Goal: Information Seeking & Learning: Learn about a topic

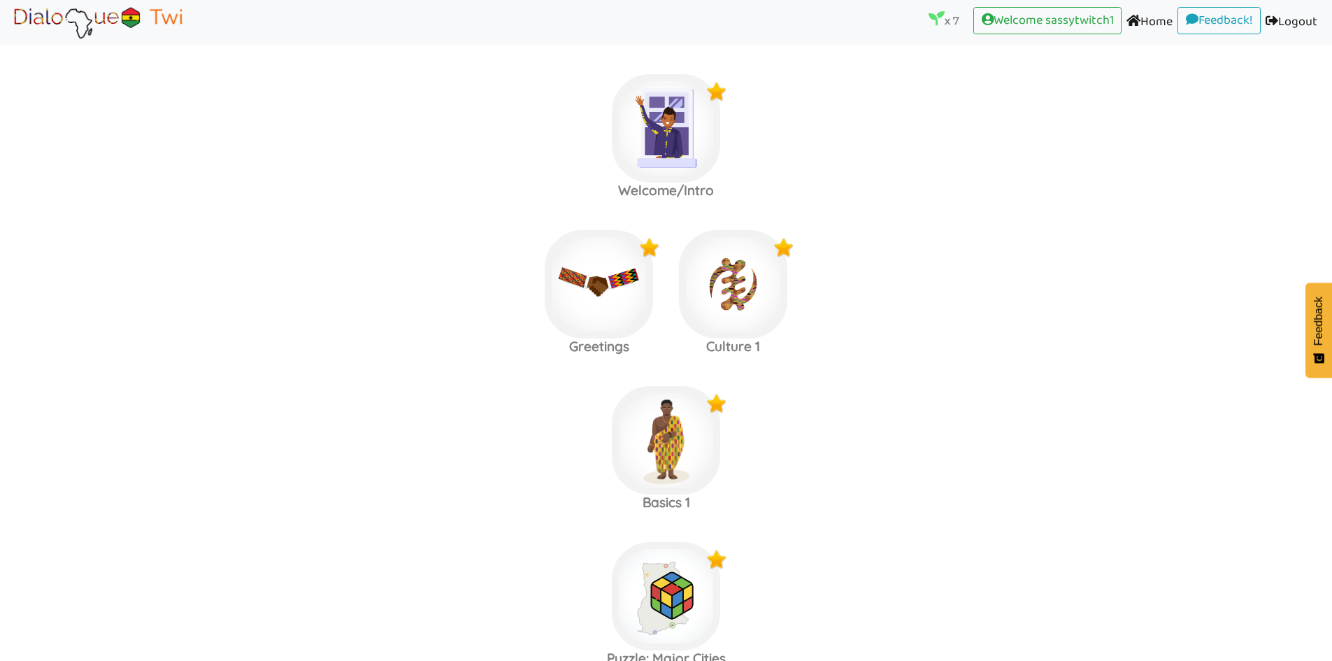
scroll to position [629, 0]
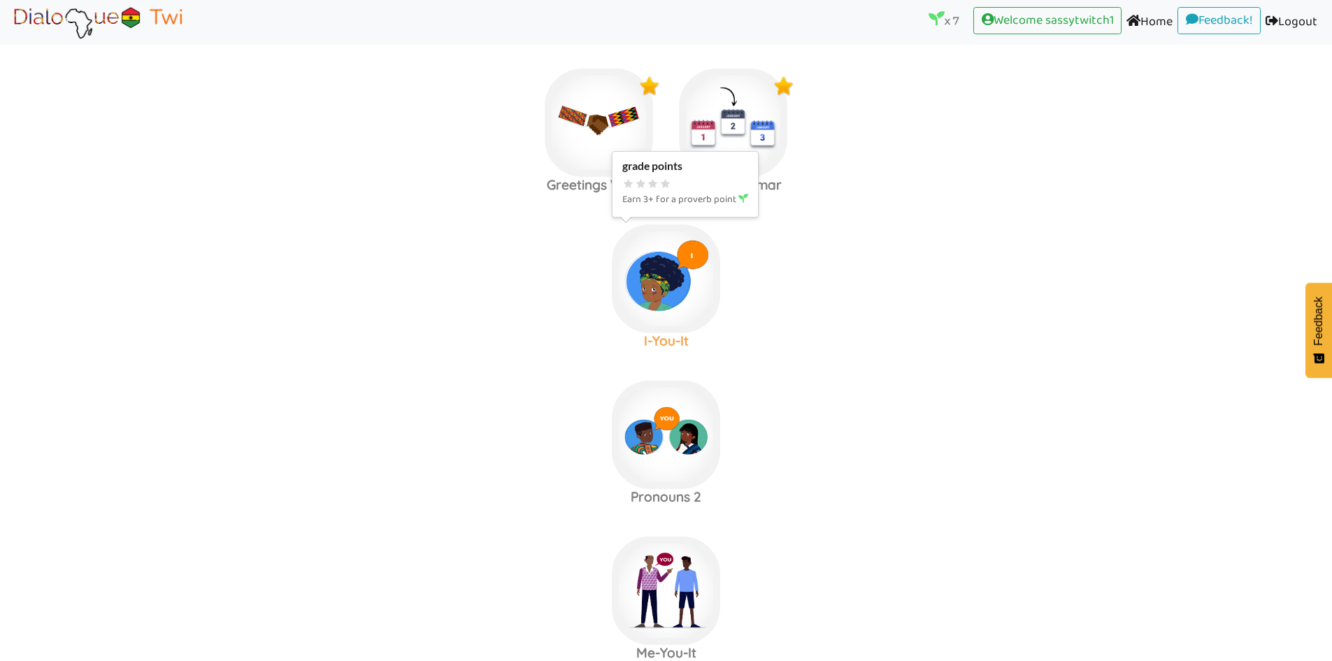
click at [656, 281] on img at bounding box center [666, 278] width 108 height 108
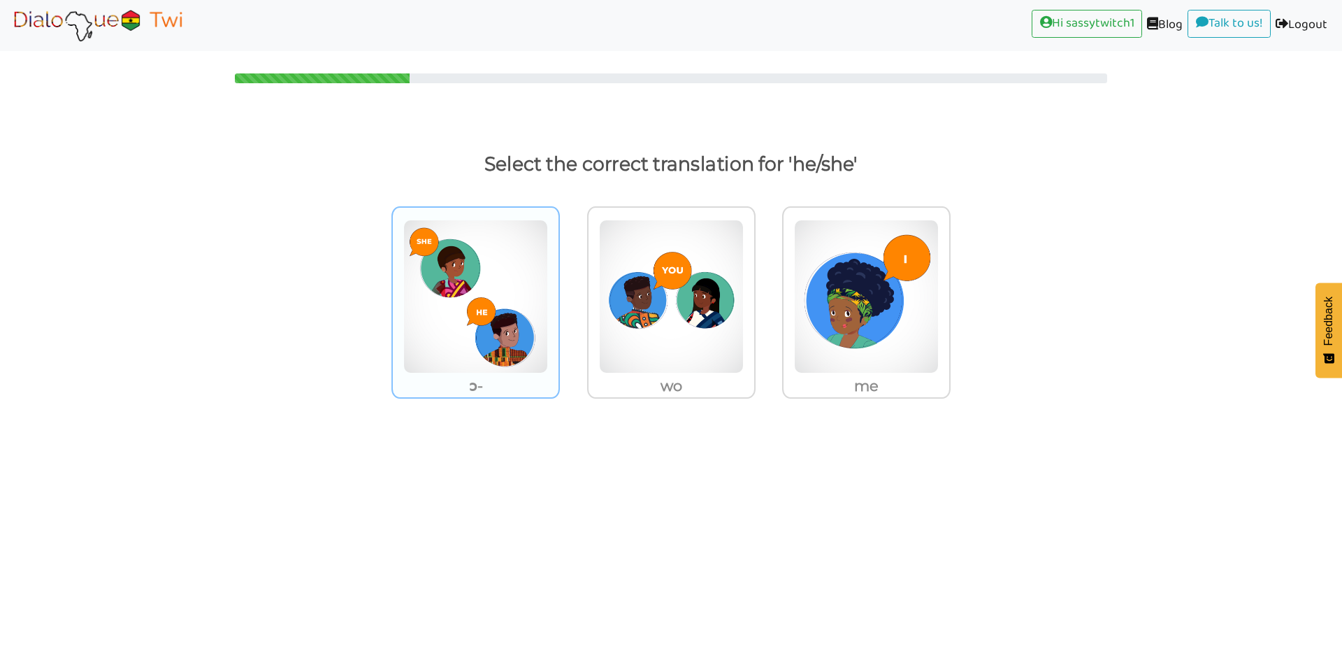
click at [499, 321] on img at bounding box center [475, 297] width 145 height 154
click at [559, 293] on input "ɔ-" at bounding box center [564, 287] width 10 height 10
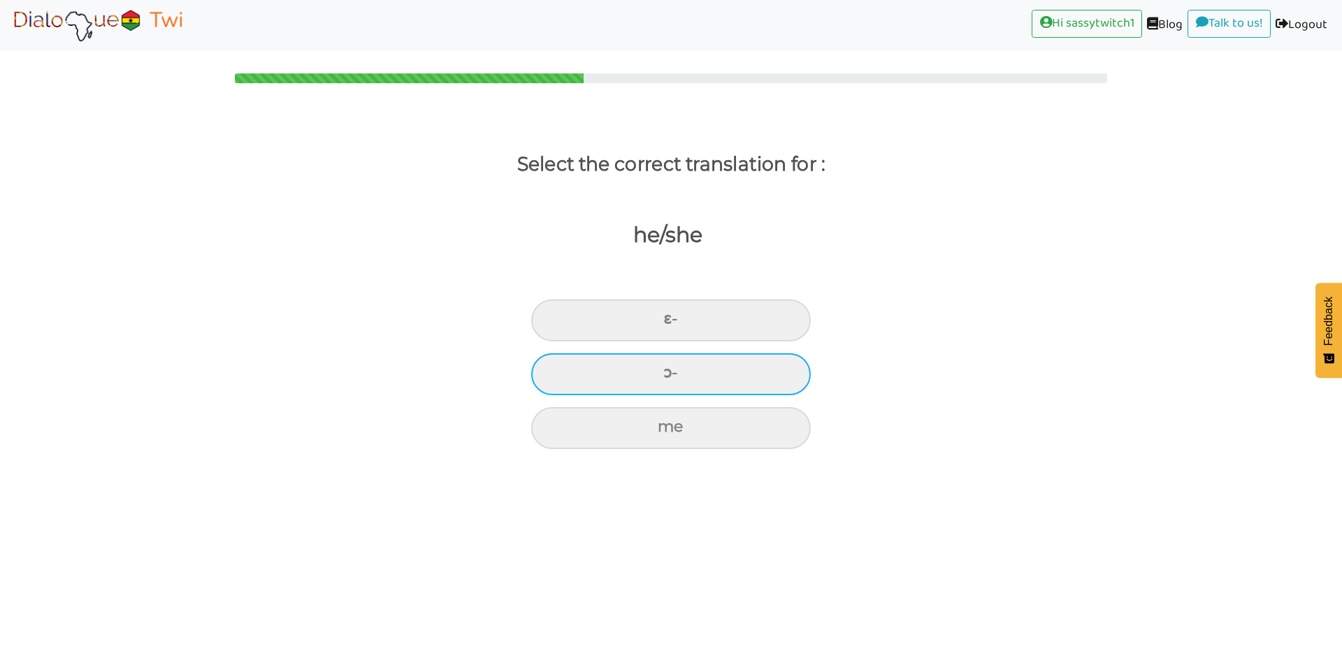
click at [743, 367] on div "ɔ-" at bounding box center [671, 374] width 280 height 42
click at [674, 368] on input "ɔ-" at bounding box center [669, 372] width 9 height 9
radio input "true"
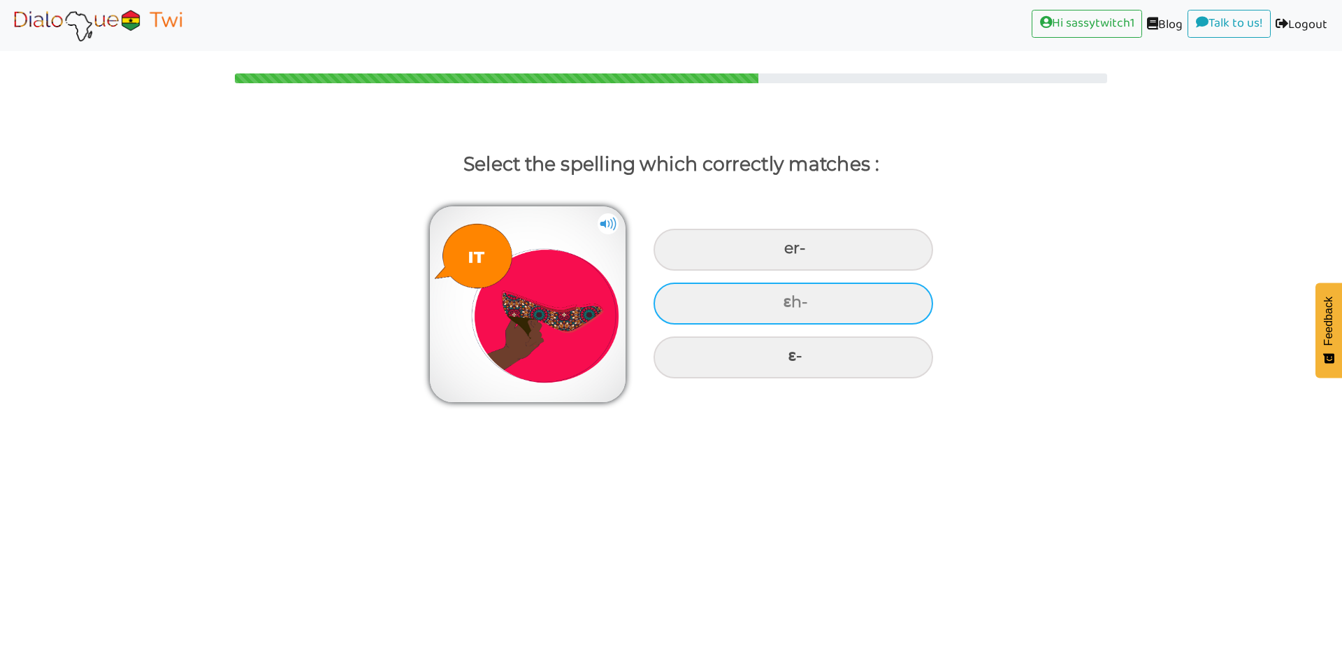
click at [781, 304] on div "ɛh-" at bounding box center [794, 303] width 280 height 42
click at [781, 304] on input "ɛh-" at bounding box center [784, 302] width 9 height 9
radio input "true"
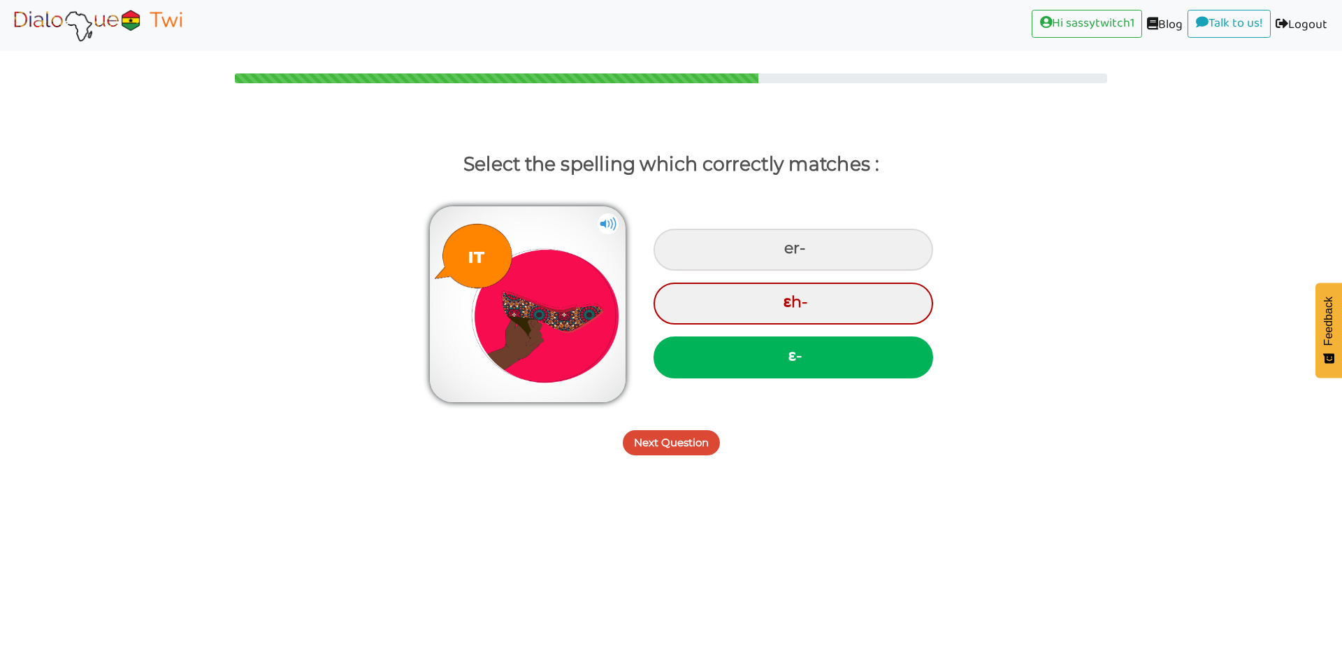
click at [690, 443] on button "Next Question" at bounding box center [671, 442] width 97 height 25
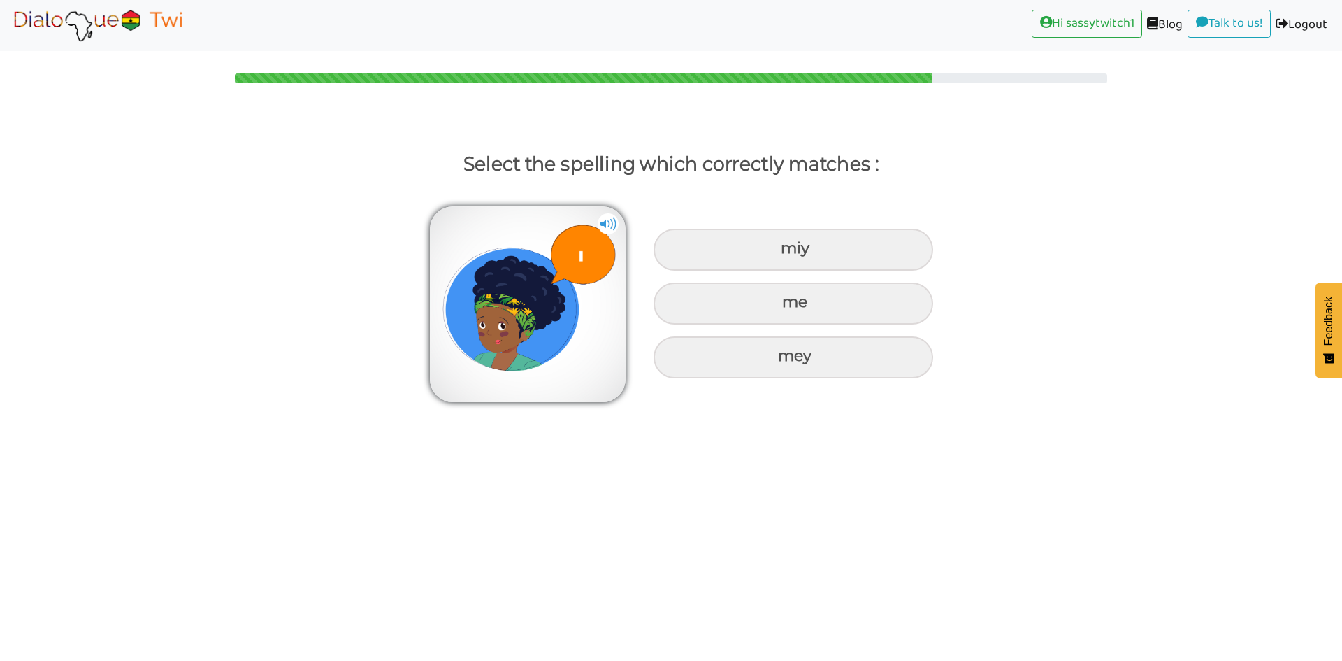
click at [605, 220] on img at bounding box center [608, 223] width 21 height 21
click at [613, 231] on img at bounding box center [608, 223] width 21 height 21
click at [715, 302] on div "me" at bounding box center [794, 303] width 280 height 42
click at [780, 302] on input "me" at bounding box center [784, 302] width 9 height 9
radio input "true"
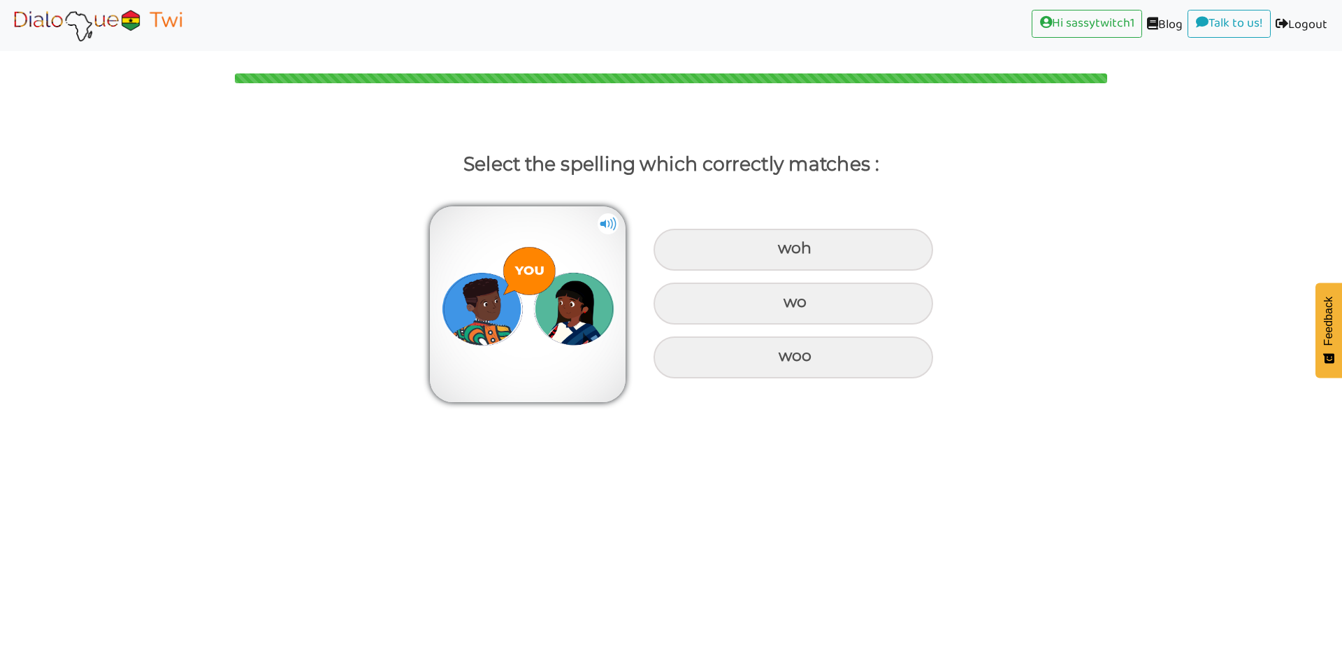
click at [615, 224] on img at bounding box center [608, 223] width 21 height 21
click at [604, 219] on img at bounding box center [608, 223] width 21 height 21
click at [790, 299] on div "wo" at bounding box center [794, 303] width 280 height 42
click at [790, 299] on input "wo" at bounding box center [785, 302] width 9 height 9
radio input "true"
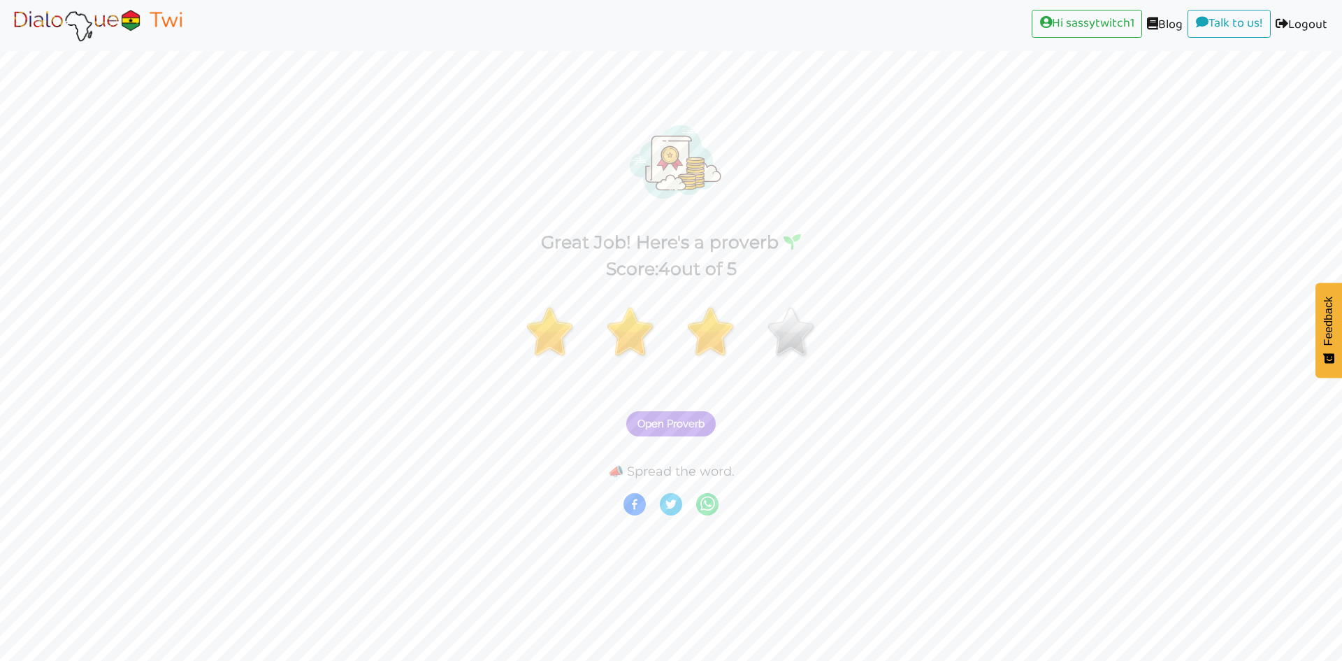
click at [692, 424] on span "Open Proverb" at bounding box center [671, 423] width 67 height 13
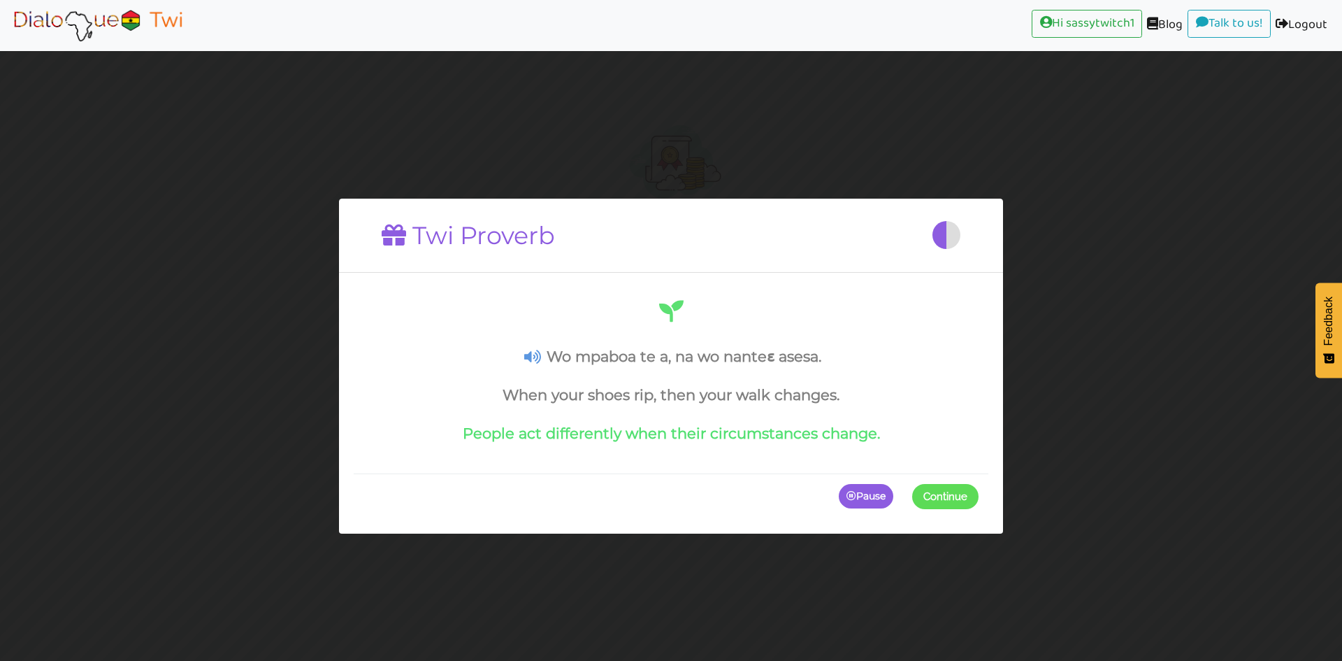
click at [859, 502] on p "Pause" at bounding box center [866, 495] width 55 height 25
click at [536, 357] on icon at bounding box center [532, 357] width 17 height 15
click at [533, 357] on icon at bounding box center [532, 357] width 17 height 15
click at [966, 503] on p "Continue" at bounding box center [942, 495] width 73 height 25
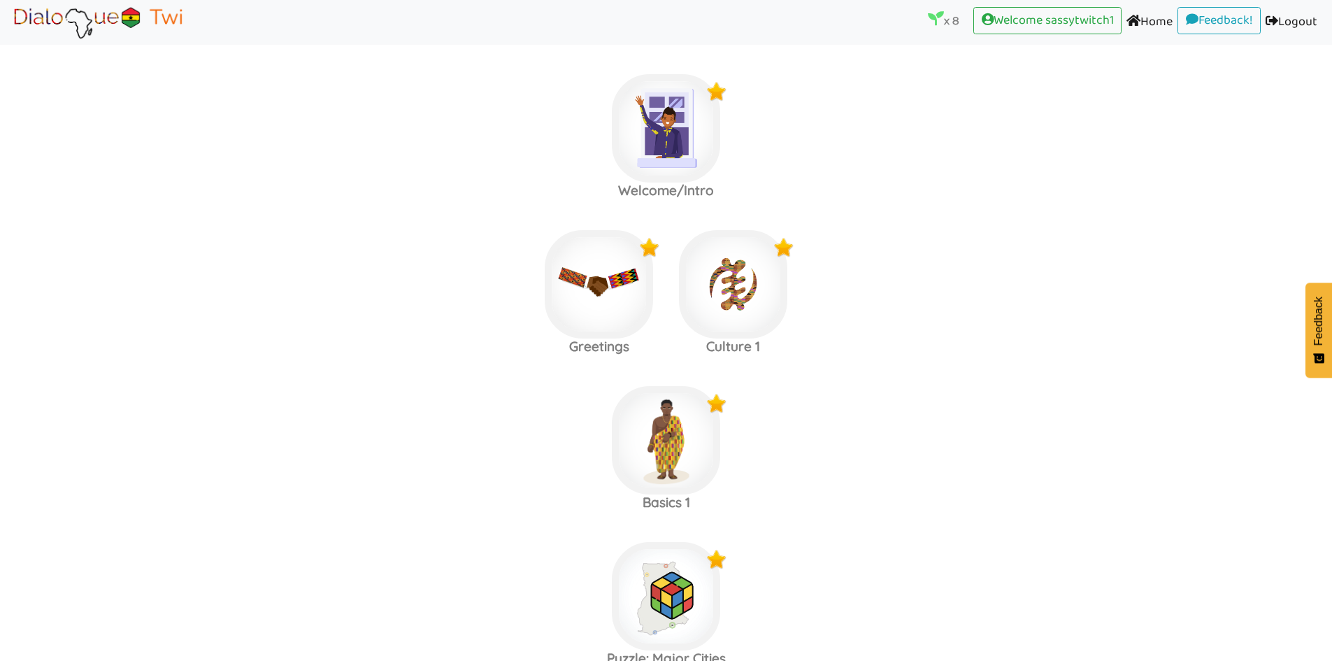
scroll to position [791, 0]
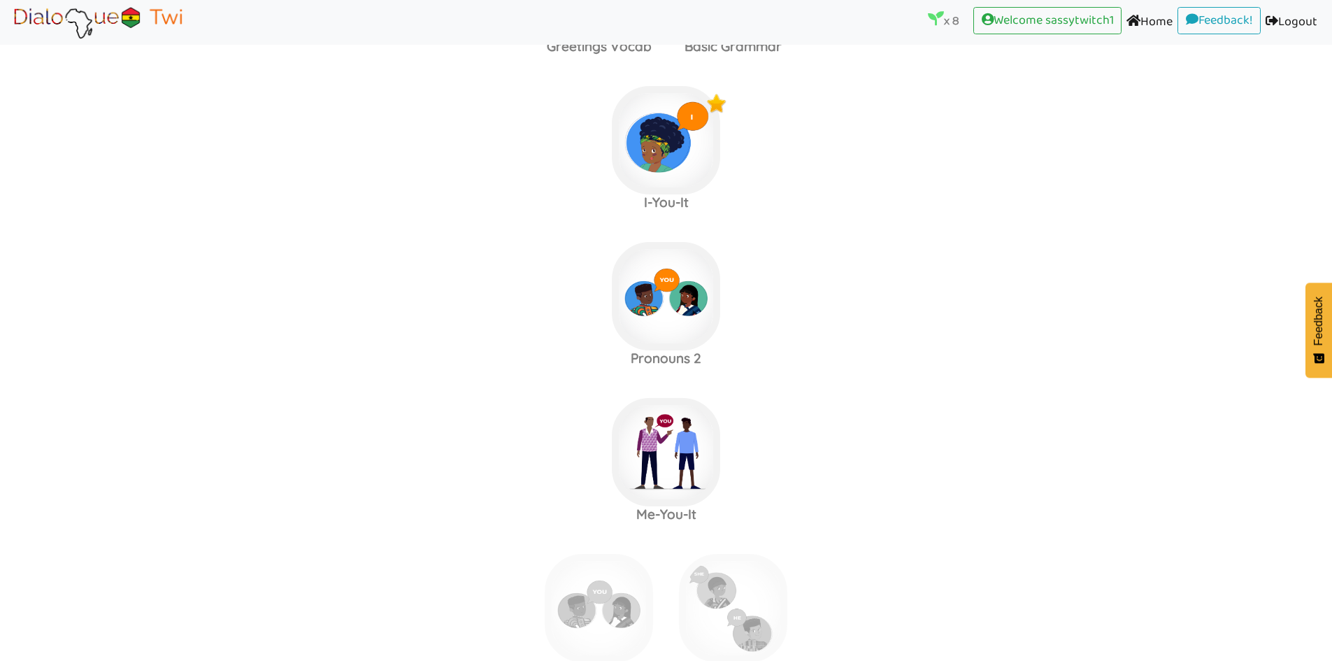
scroll to position [791, 0]
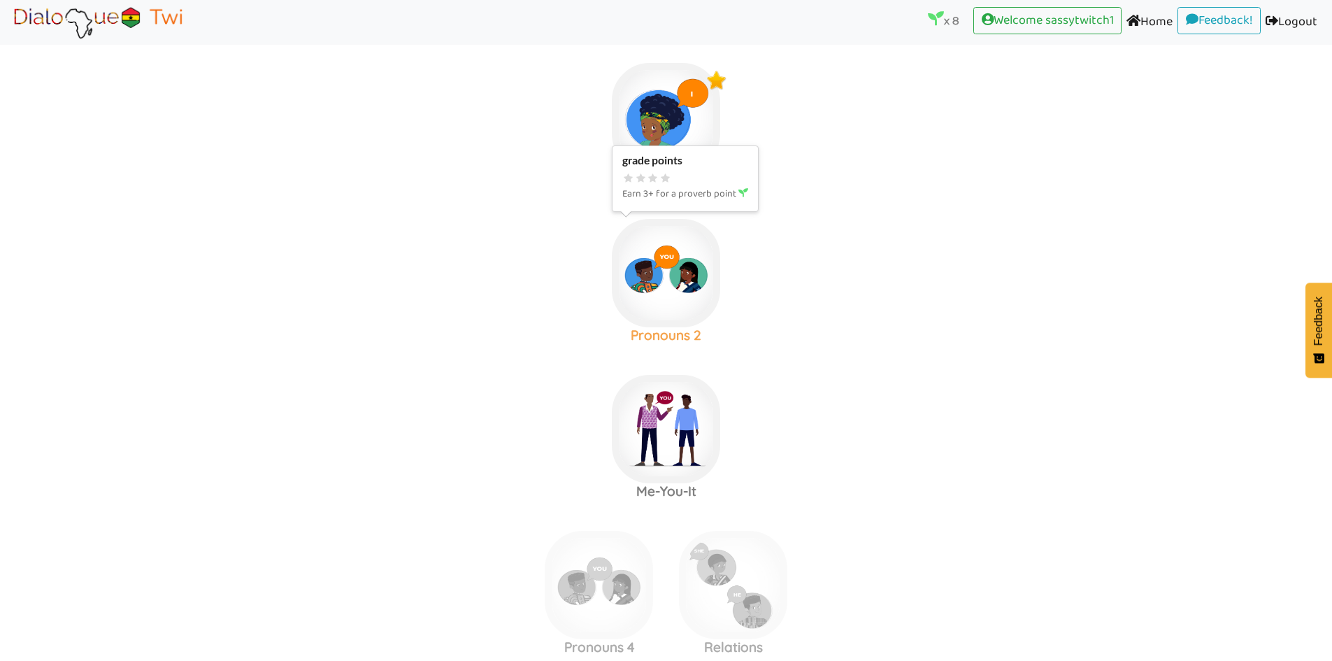
click at [687, 289] on img at bounding box center [666, 273] width 108 height 108
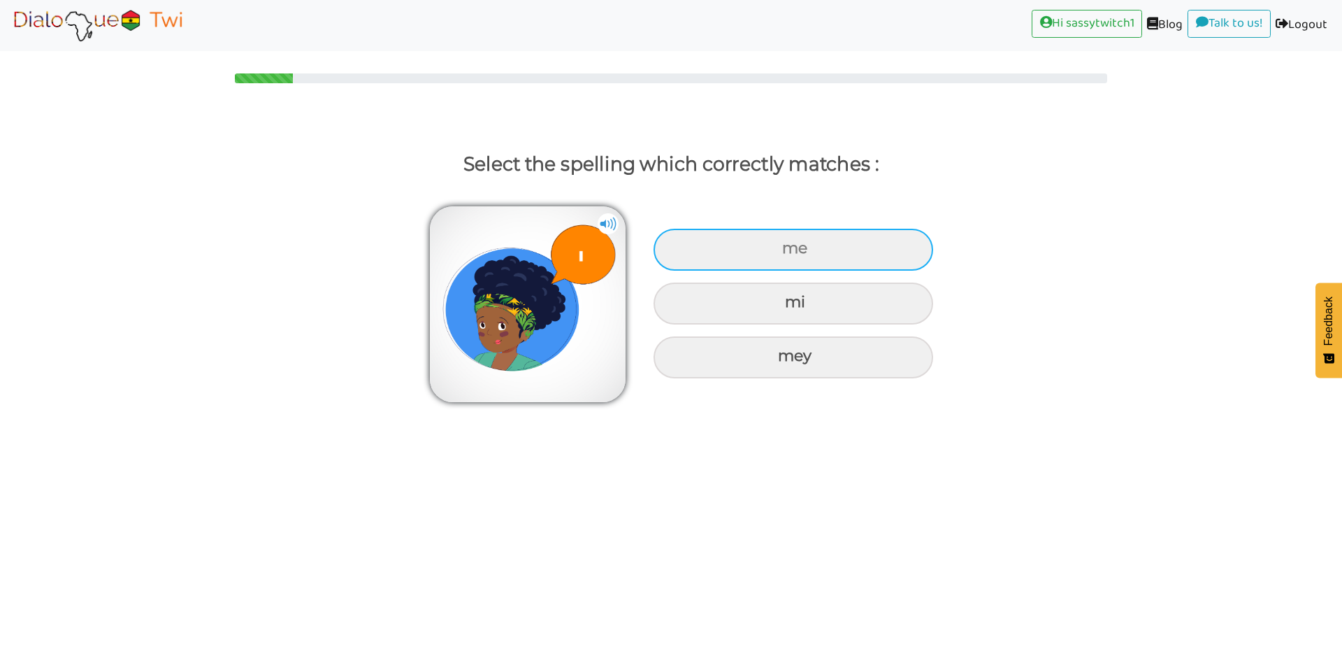
click at [770, 254] on div "me" at bounding box center [794, 250] width 280 height 42
click at [780, 253] on input "me" at bounding box center [784, 248] width 9 height 9
radio input "true"
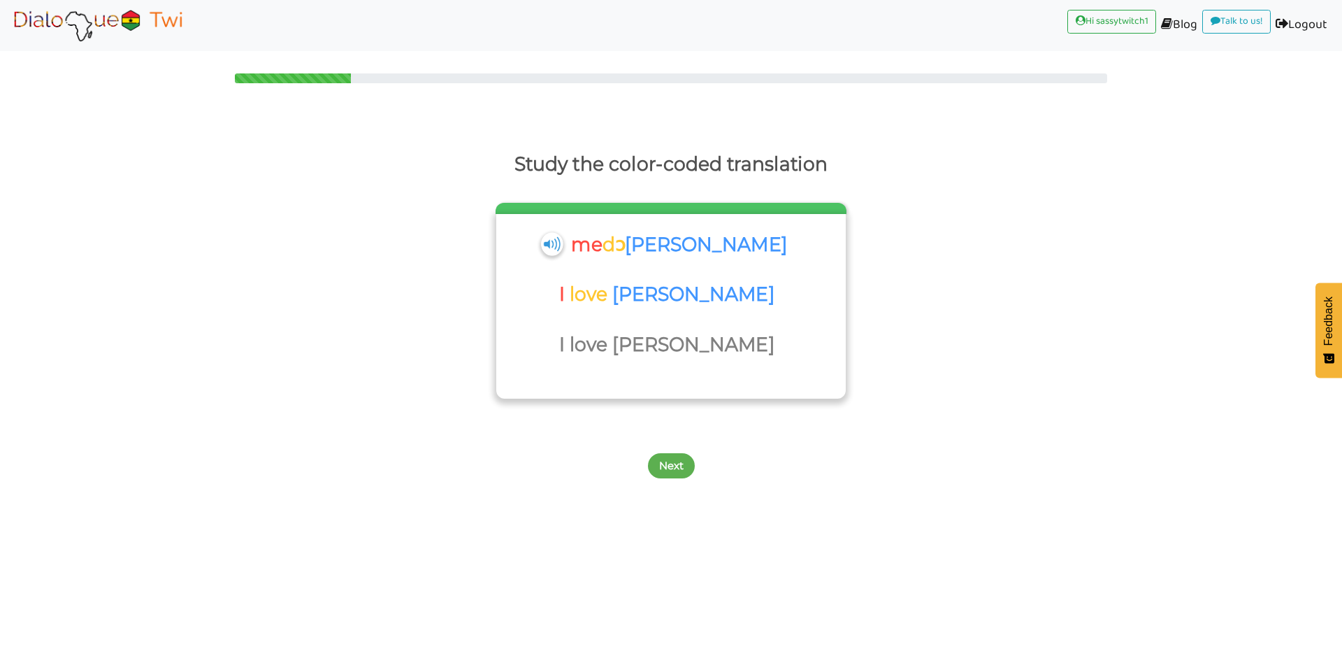
click at [563, 245] on img at bounding box center [552, 243] width 22 height 23
click at [604, 245] on div "me dɔ [PERSON_NAME]" at bounding box center [670, 249] width 236 height 43
click at [563, 248] on img at bounding box center [552, 243] width 22 height 23
click at [680, 468] on button "Next" at bounding box center [671, 465] width 47 height 25
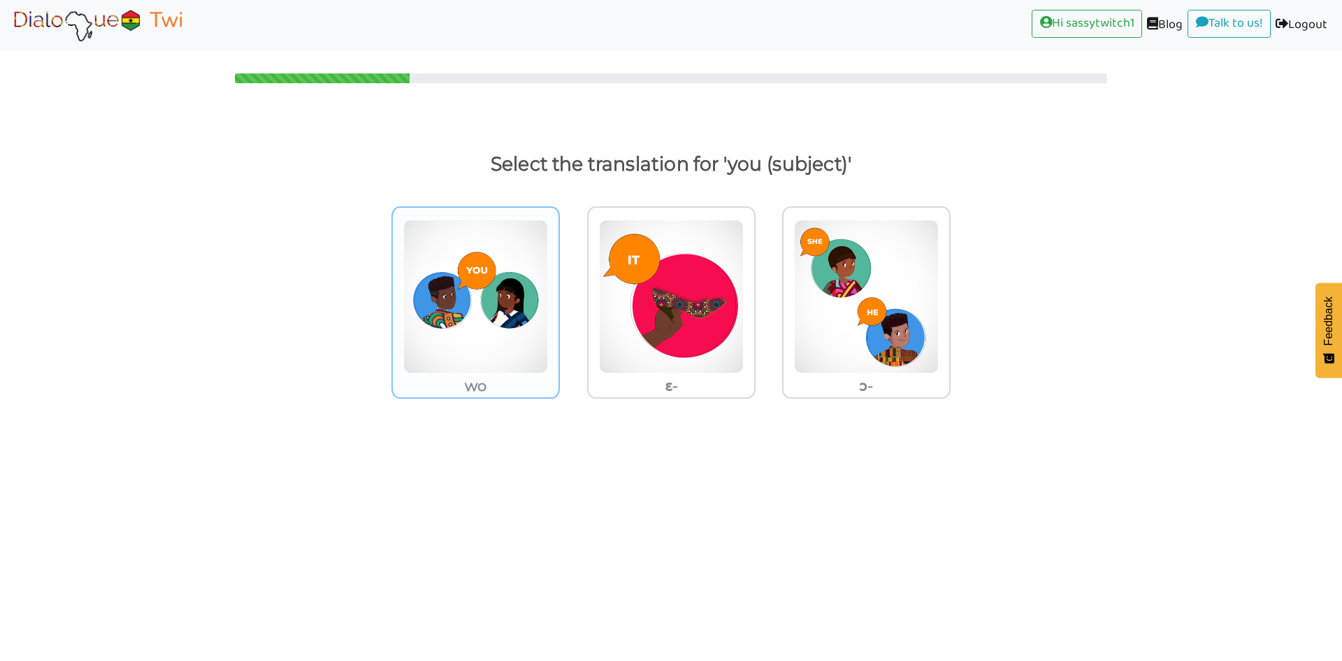
click at [524, 359] on img at bounding box center [475, 297] width 145 height 154
click at [559, 293] on input "wo" at bounding box center [564, 287] width 10 height 10
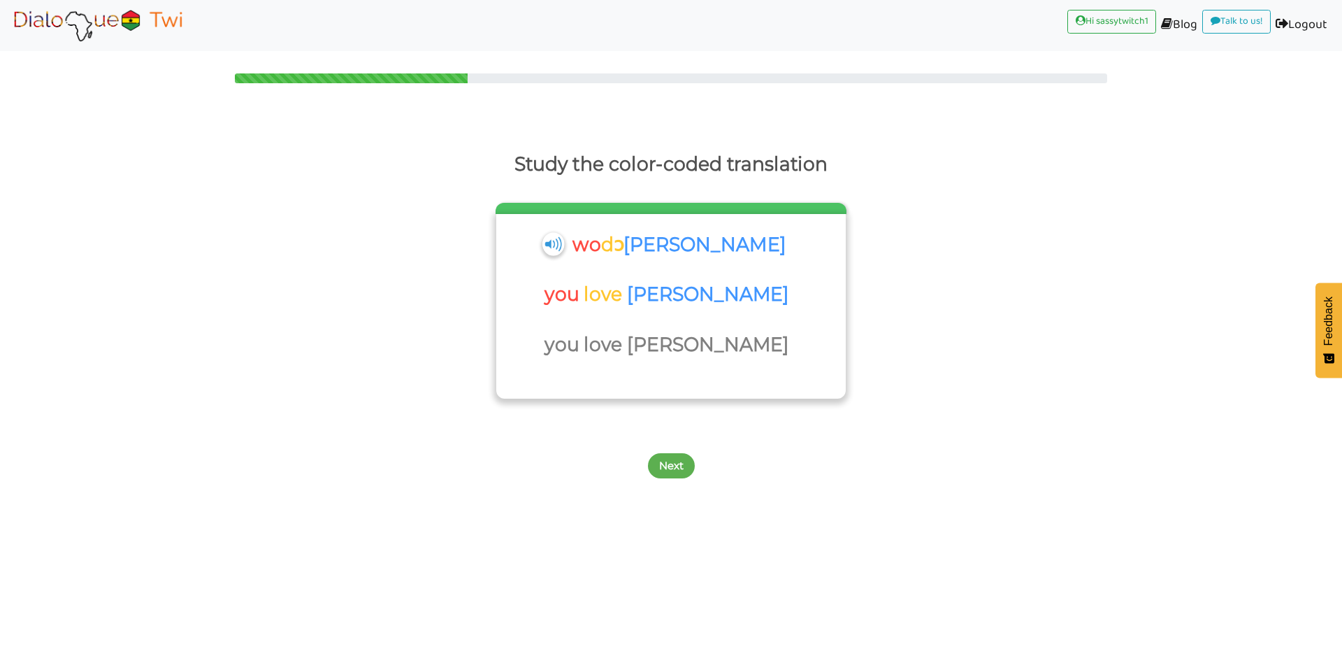
click at [564, 241] on img at bounding box center [554, 243] width 22 height 23
click at [564, 246] on img at bounding box center [554, 243] width 22 height 23
click at [674, 461] on button "Next" at bounding box center [671, 465] width 47 height 25
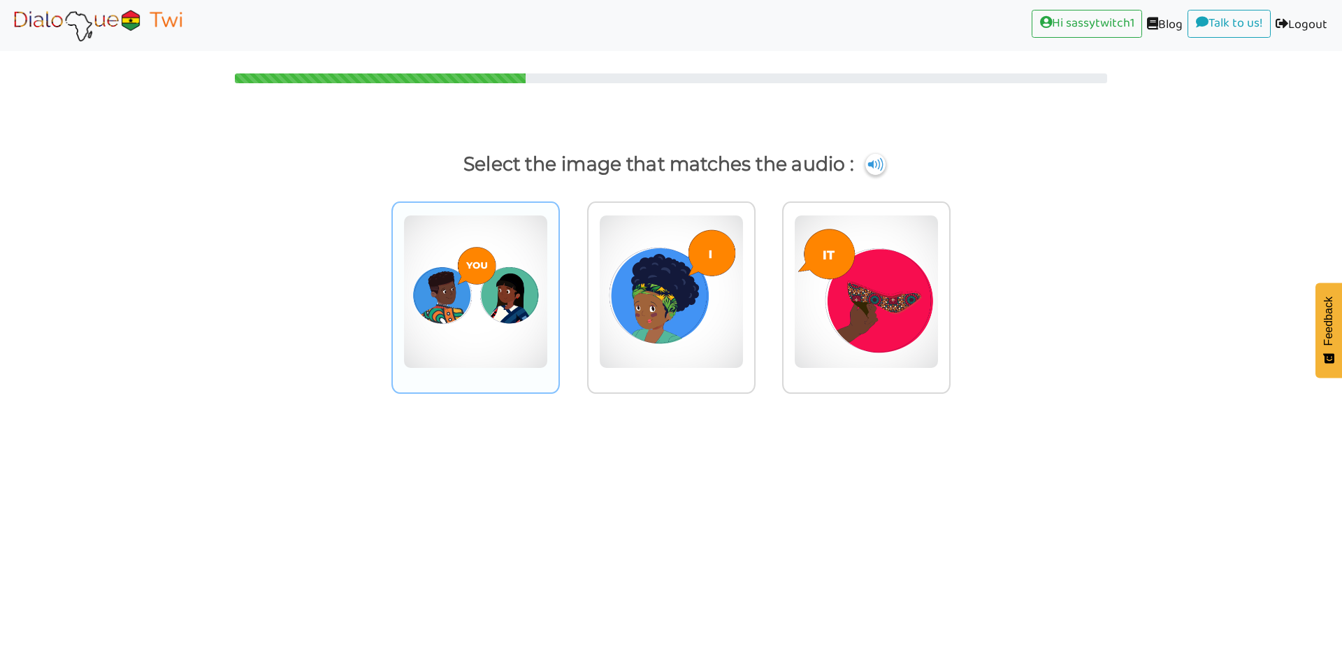
click at [525, 334] on img at bounding box center [475, 292] width 145 height 154
click at [559, 288] on input "radio" at bounding box center [564, 283] width 10 height 10
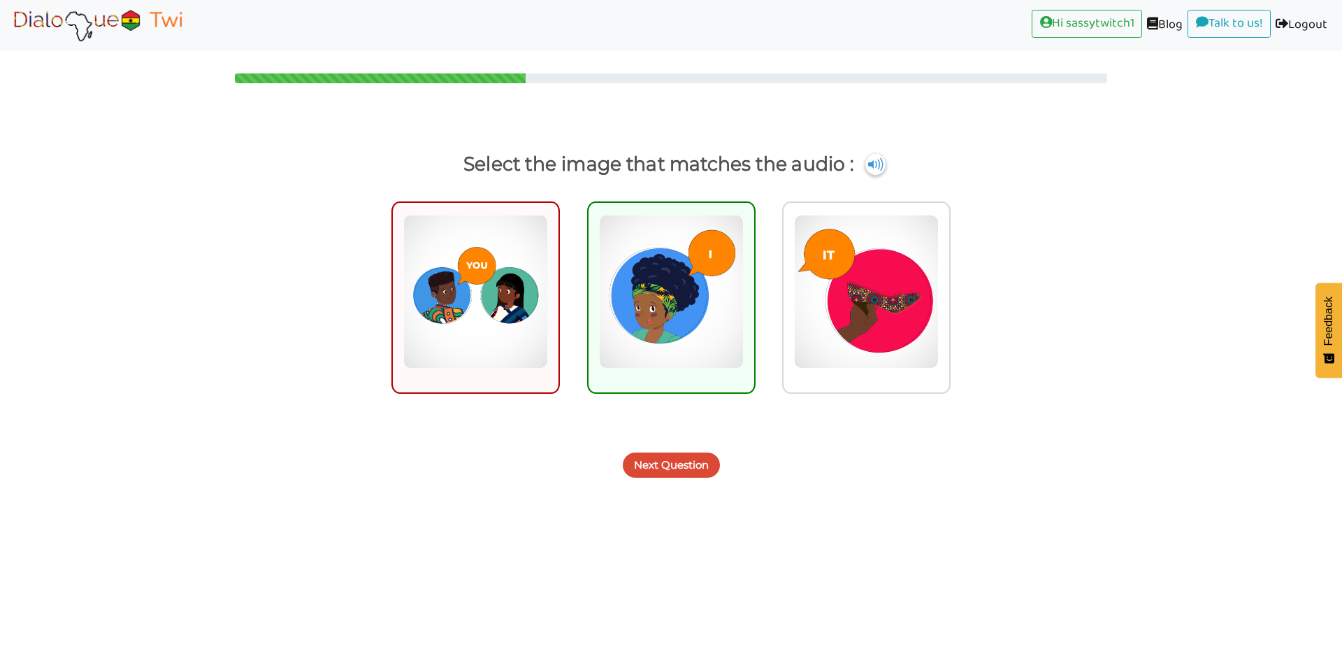
click at [672, 467] on button "Next Question" at bounding box center [671, 464] width 97 height 25
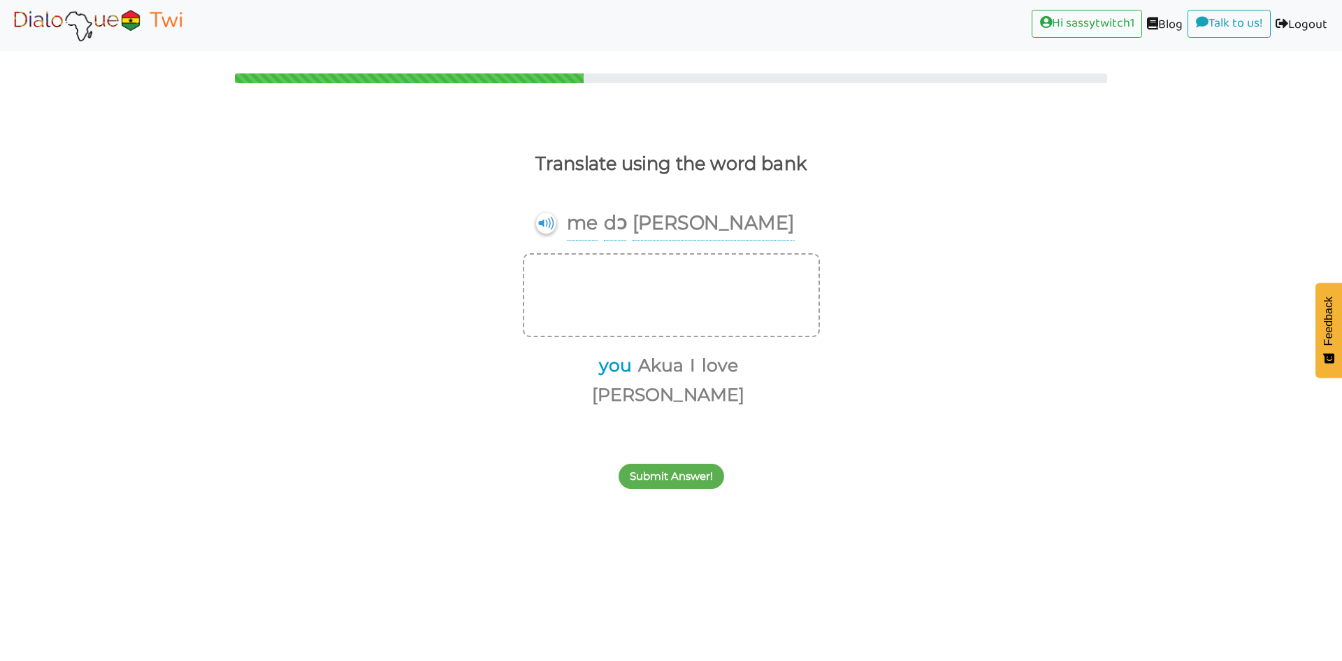
click at [594, 371] on button "you" at bounding box center [613, 365] width 38 height 27
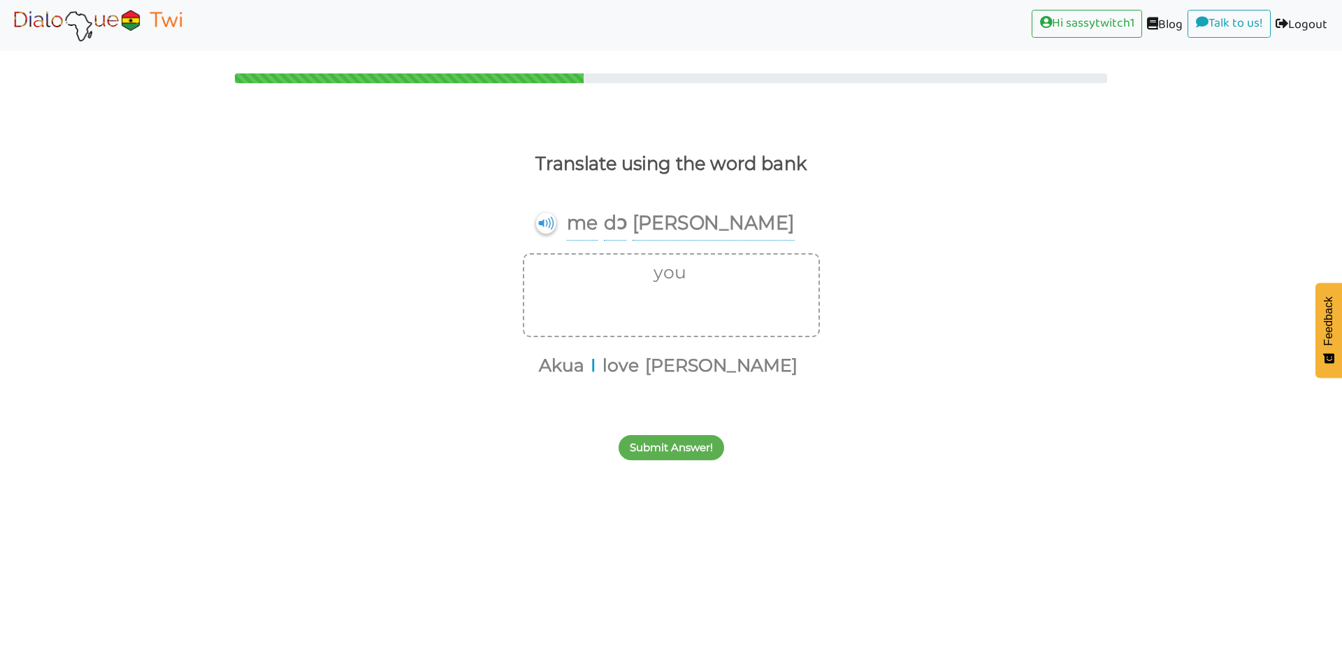
click at [639, 368] on button "love" at bounding box center [618, 365] width 41 height 27
click at [698, 368] on button "[PERSON_NAME]" at bounding box center [697, 365] width 157 height 27
click at [586, 273] on button "you" at bounding box center [567, 272] width 38 height 27
click at [659, 273] on button "[PERSON_NAME]" at bounding box center [688, 272] width 157 height 27
click at [663, 275] on button "love" at bounding box center [667, 272] width 41 height 27
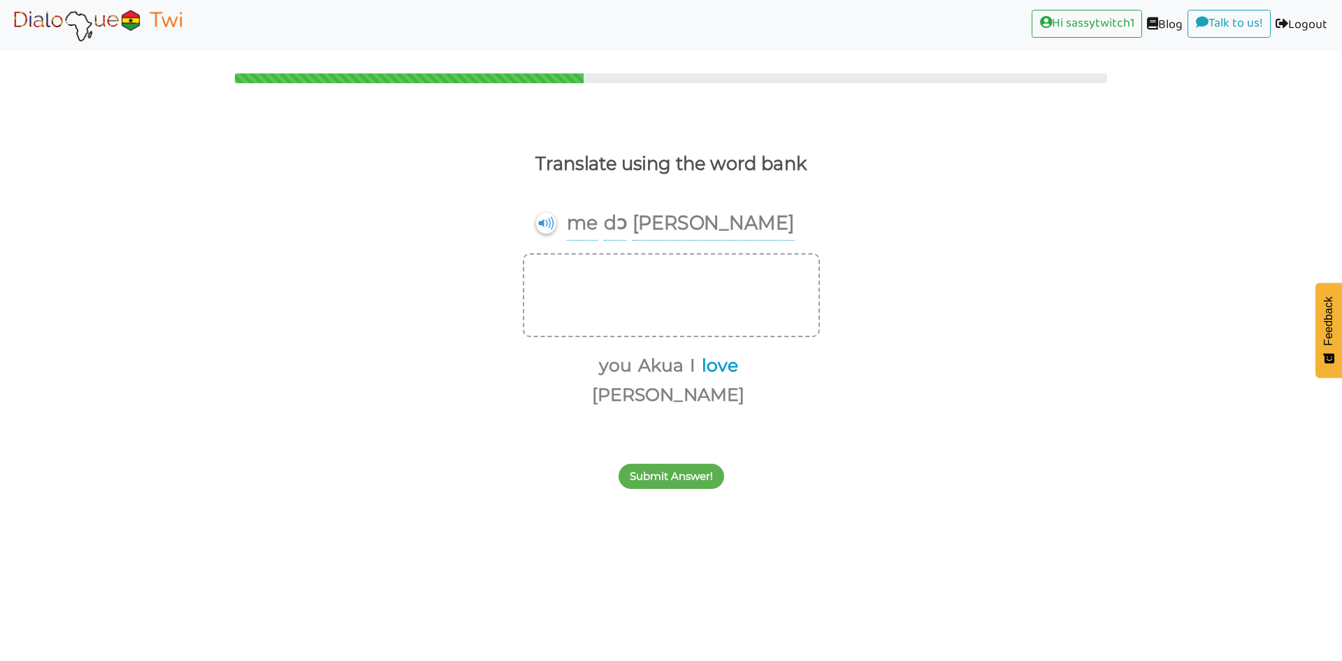
click at [685, 366] on button "I" at bounding box center [690, 365] width 10 height 27
click at [691, 365] on button "love" at bounding box center [711, 365] width 41 height 27
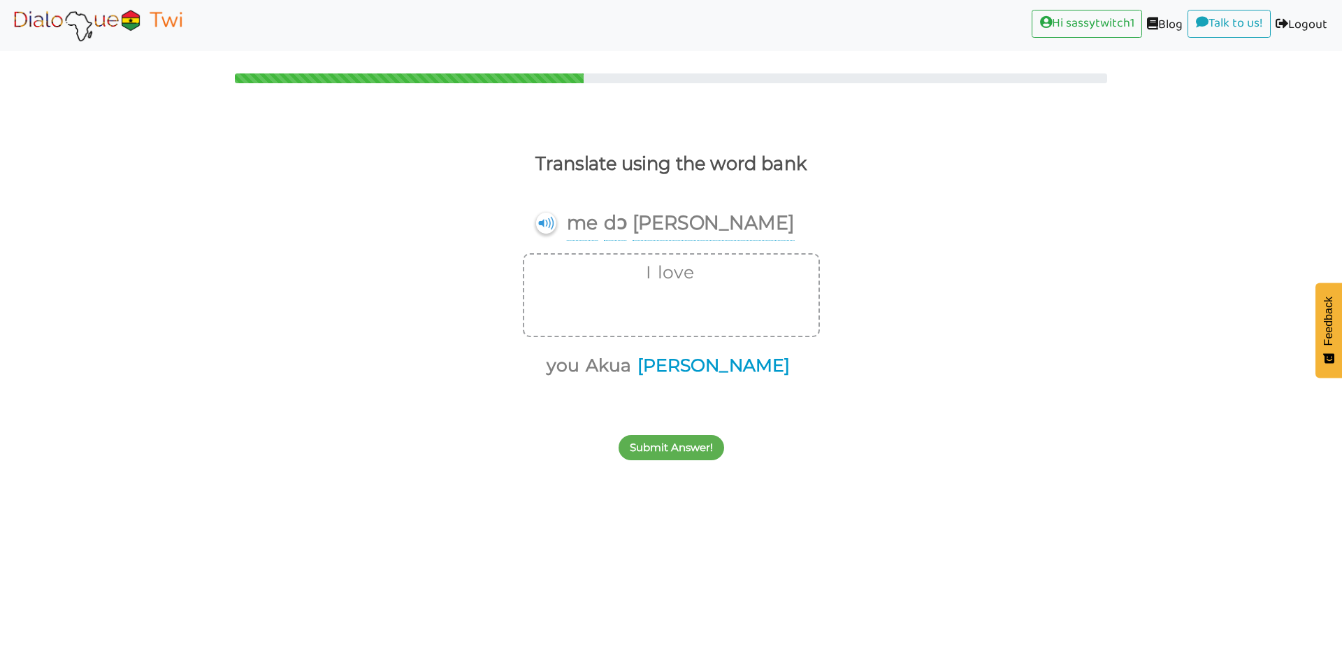
click at [712, 369] on button "[PERSON_NAME]" at bounding box center [711, 365] width 157 height 27
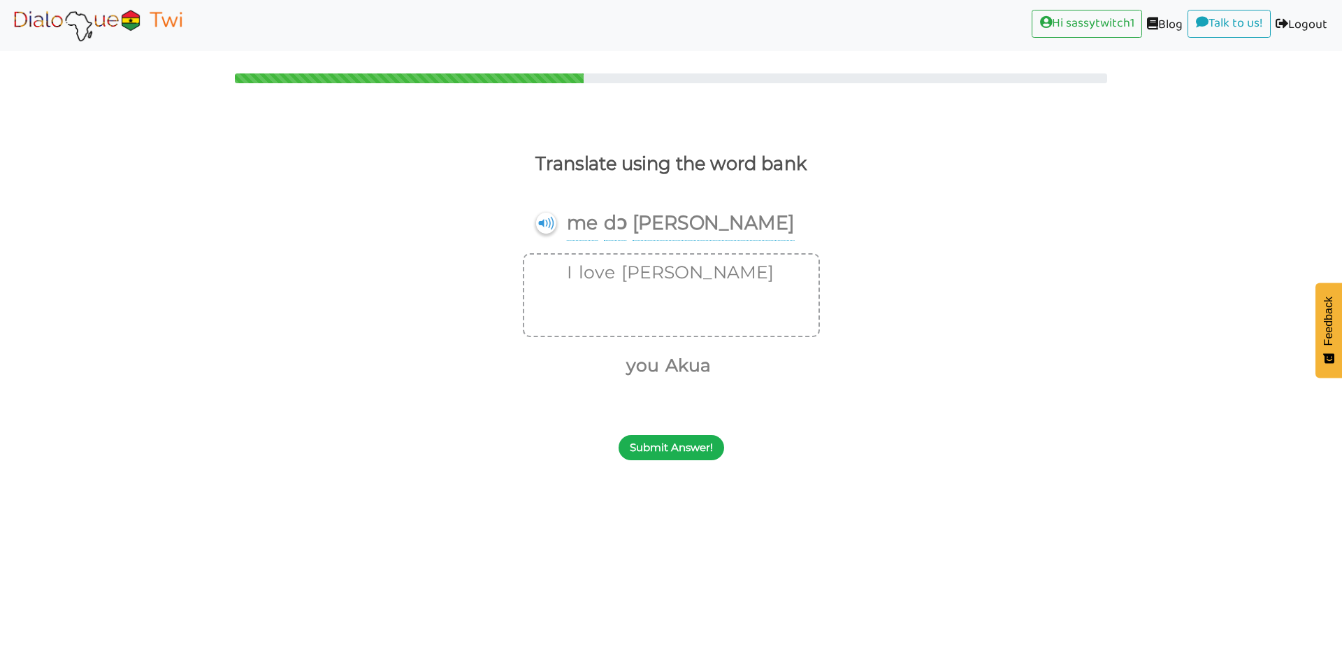
click at [672, 446] on button "Submit Answer!" at bounding box center [672, 447] width 106 height 25
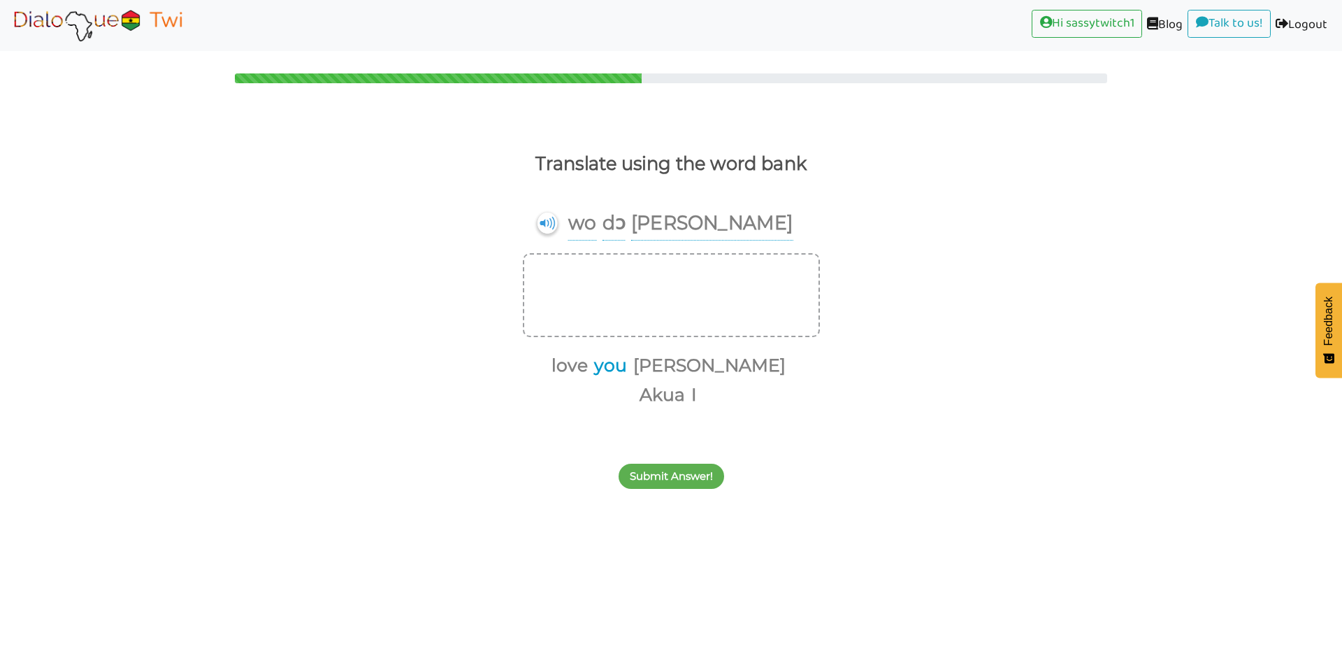
click at [625, 367] on button "you" at bounding box center [608, 365] width 38 height 27
click at [575, 368] on button "love" at bounding box center [554, 365] width 41 height 27
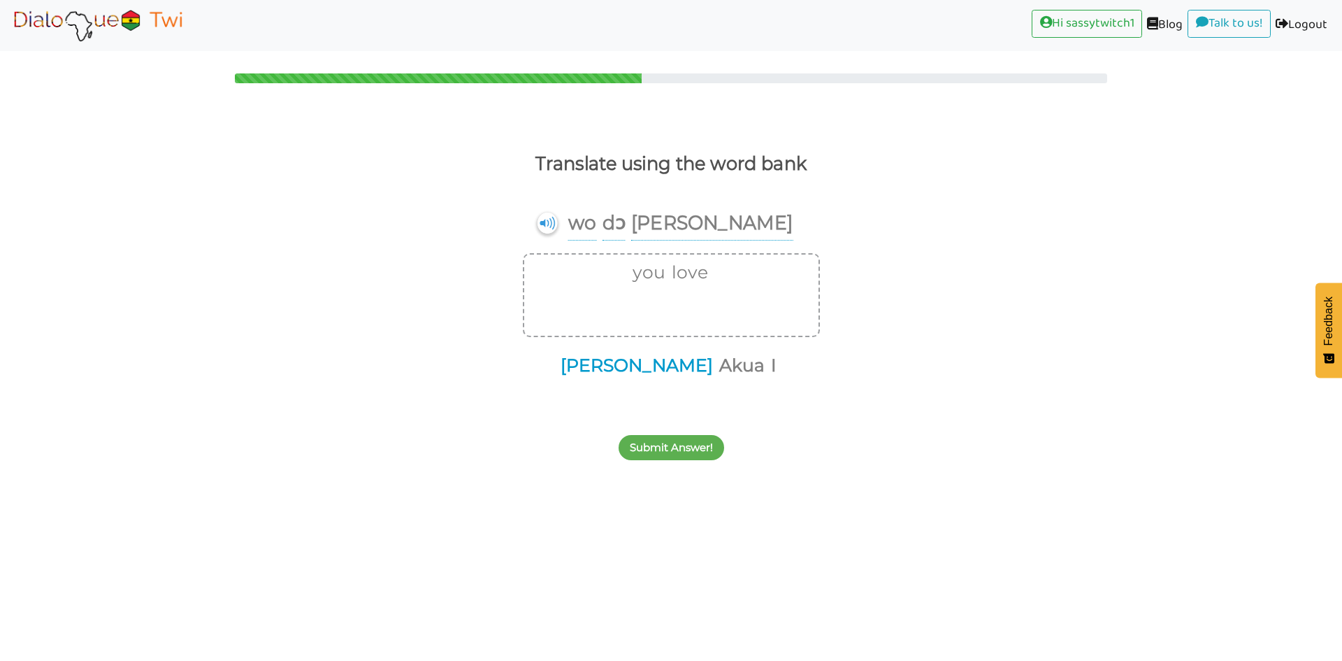
click at [619, 366] on button "[PERSON_NAME]" at bounding box center [634, 365] width 157 height 27
click at [671, 451] on button "Submit Answer!" at bounding box center [672, 447] width 106 height 25
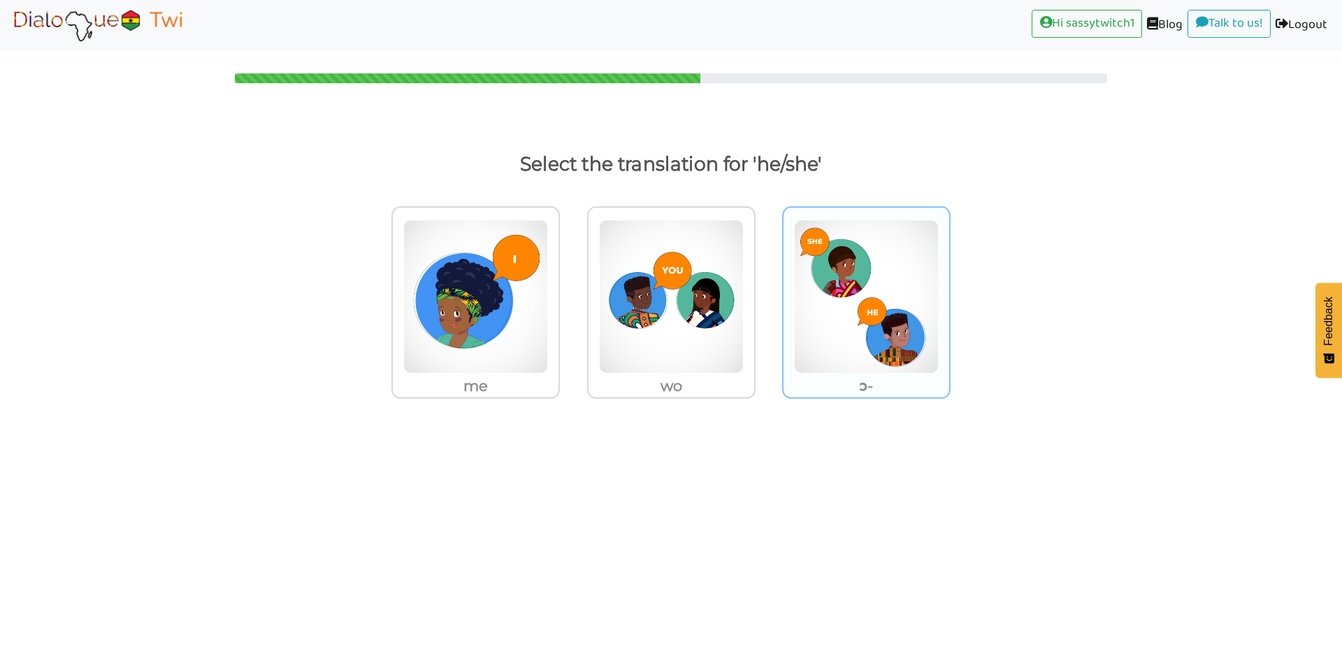
click at [860, 337] on img at bounding box center [866, 297] width 145 height 154
click at [950, 293] on input "ɔ-" at bounding box center [955, 287] width 10 height 10
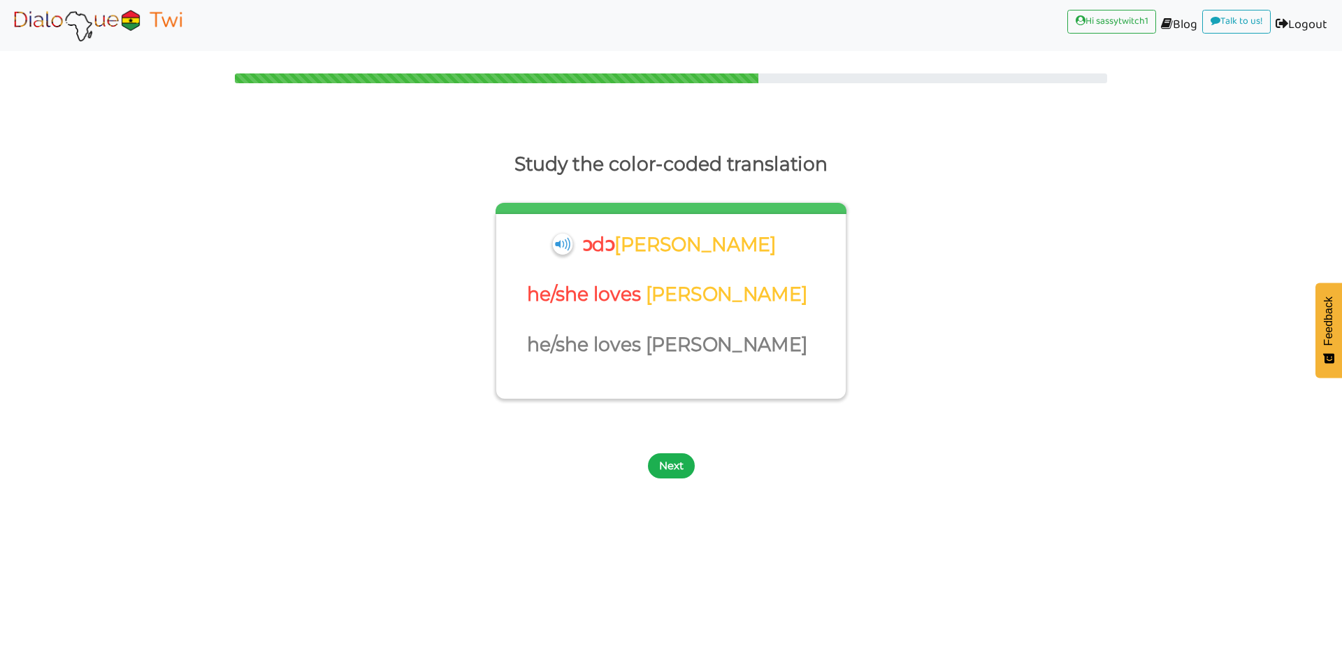
click at [657, 476] on button "Next" at bounding box center [671, 465] width 47 height 25
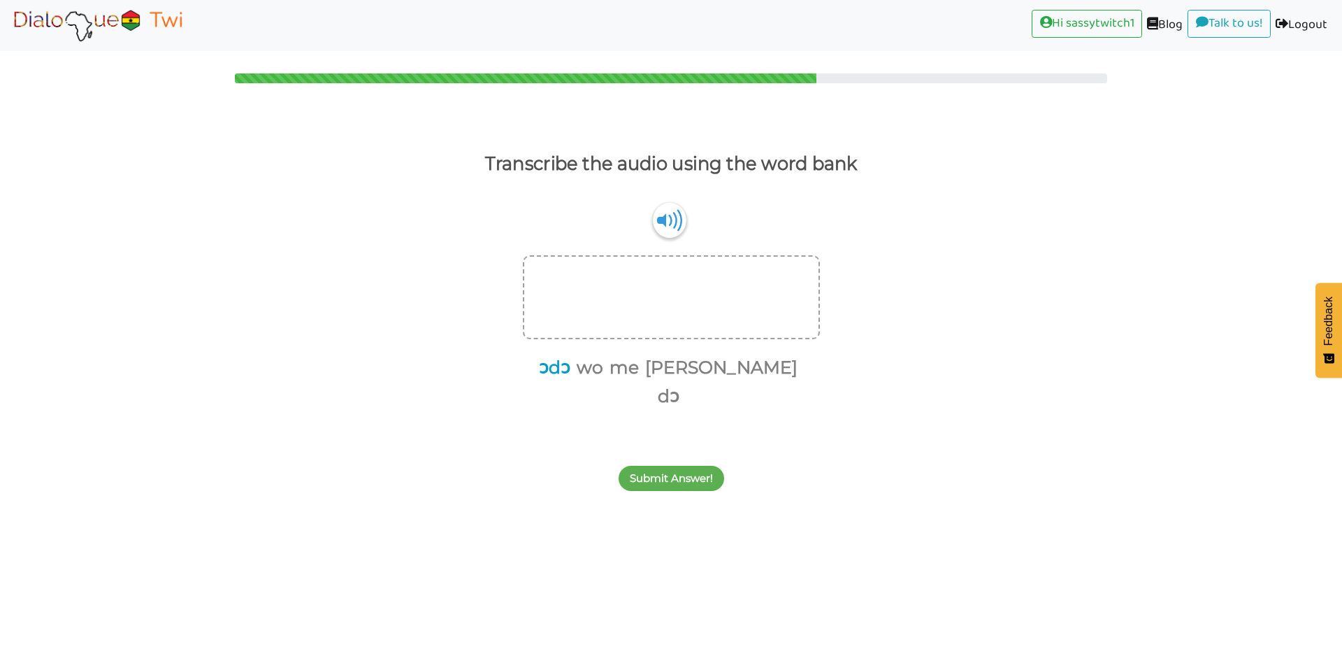
click at [571, 367] on button "ɔdɔ" at bounding box center [552, 367] width 36 height 27
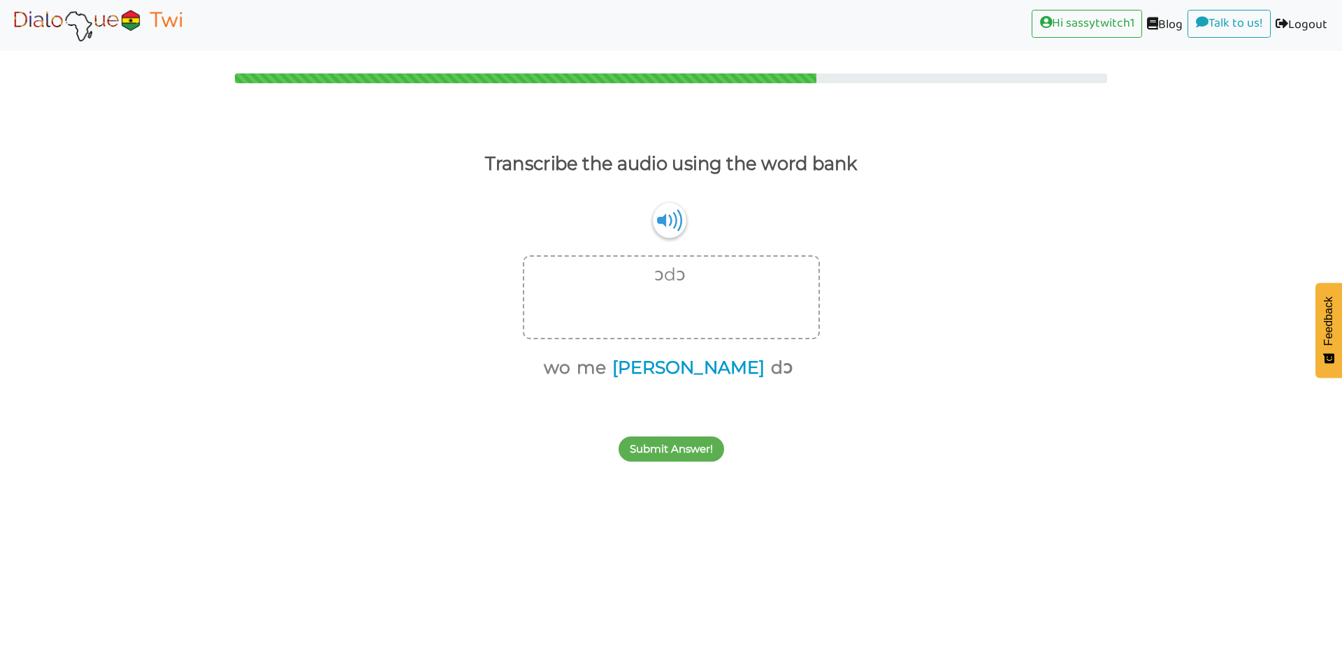
click at [673, 368] on button "[PERSON_NAME]" at bounding box center [686, 367] width 157 height 27
click at [692, 446] on button "Submit Answer!" at bounding box center [672, 448] width 106 height 25
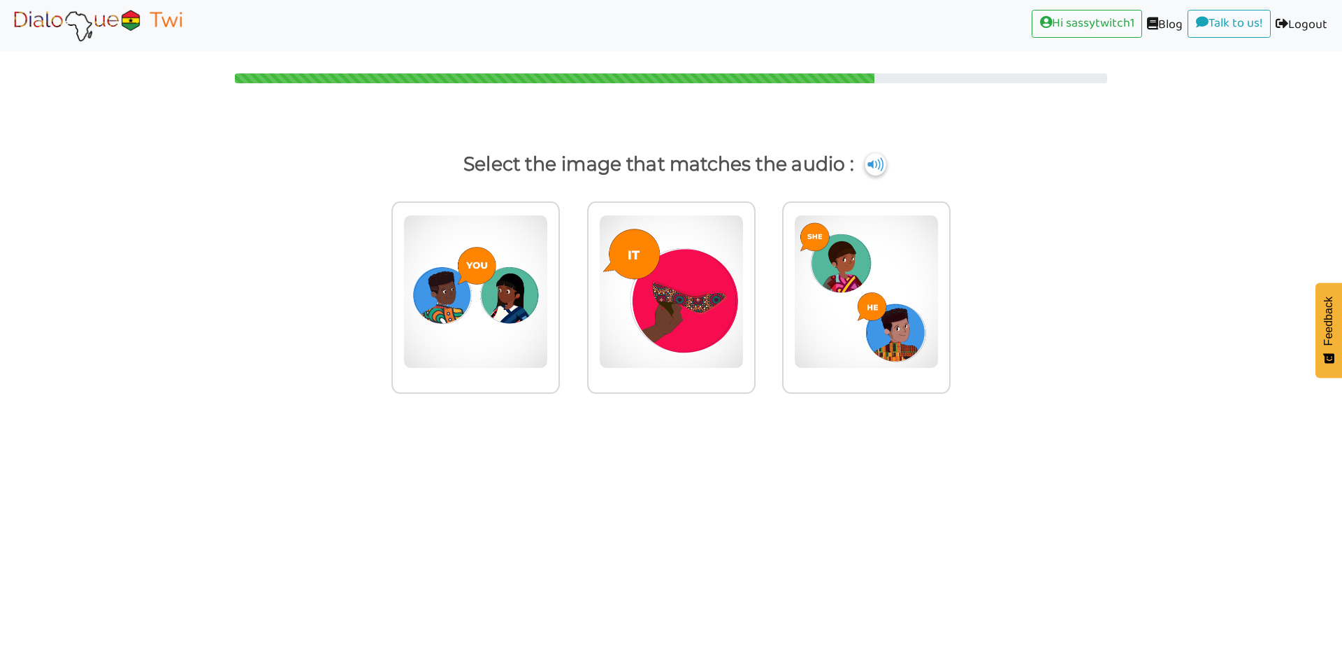
click at [877, 168] on img at bounding box center [875, 164] width 21 height 22
click at [520, 327] on img at bounding box center [475, 292] width 145 height 154
click at [559, 288] on input "radio" at bounding box center [564, 283] width 10 height 10
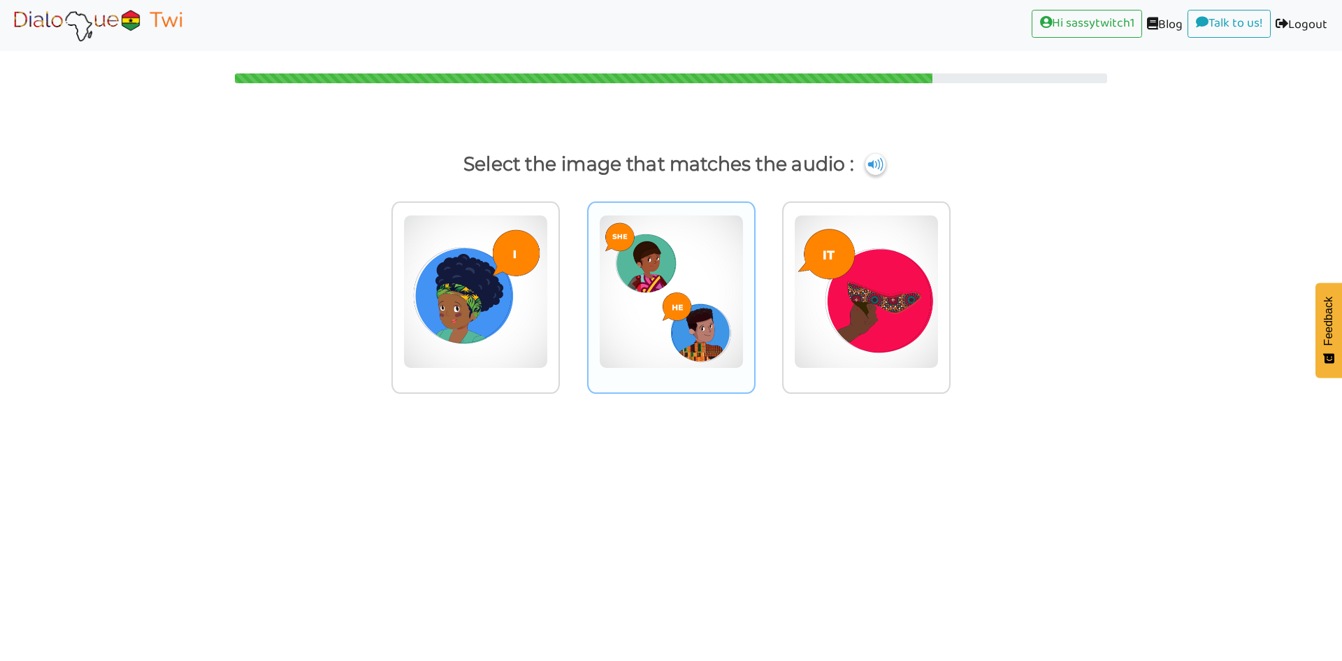
click at [704, 353] on img at bounding box center [671, 292] width 145 height 154
click at [754, 288] on input "radio" at bounding box center [759, 283] width 10 height 10
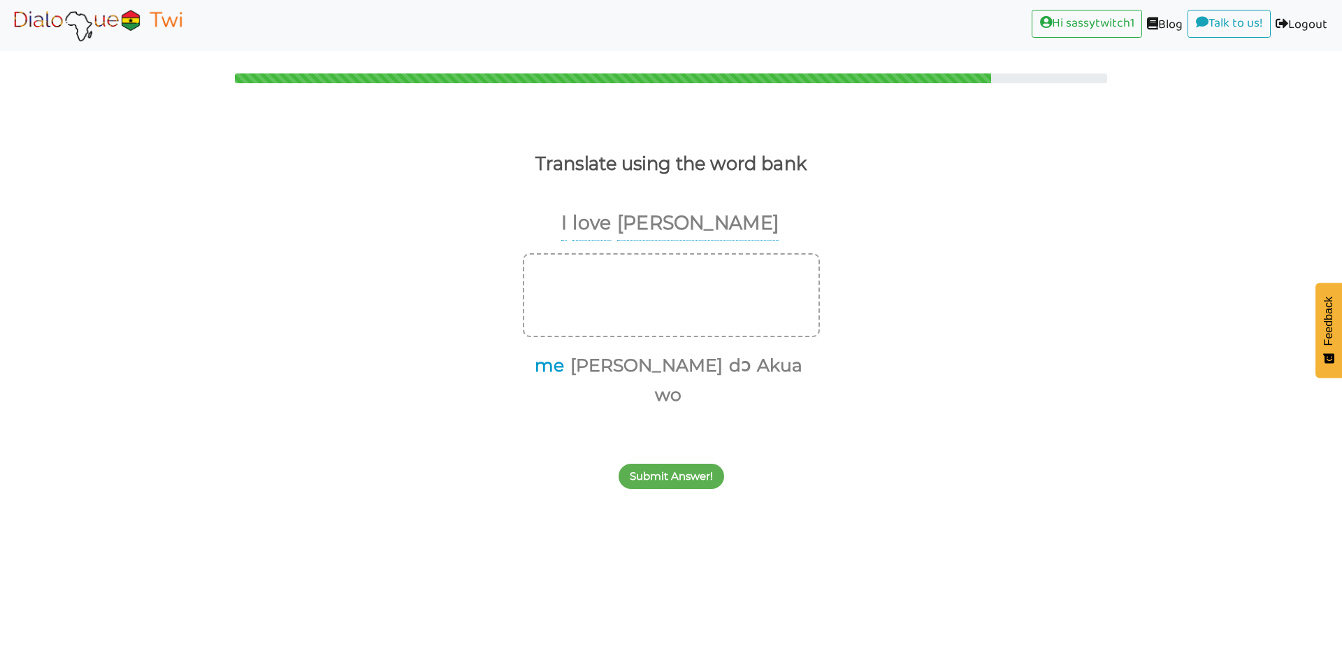
click at [564, 366] on button "me" at bounding box center [547, 365] width 34 height 27
click at [690, 368] on button "dɔ" at bounding box center [703, 365] width 27 height 27
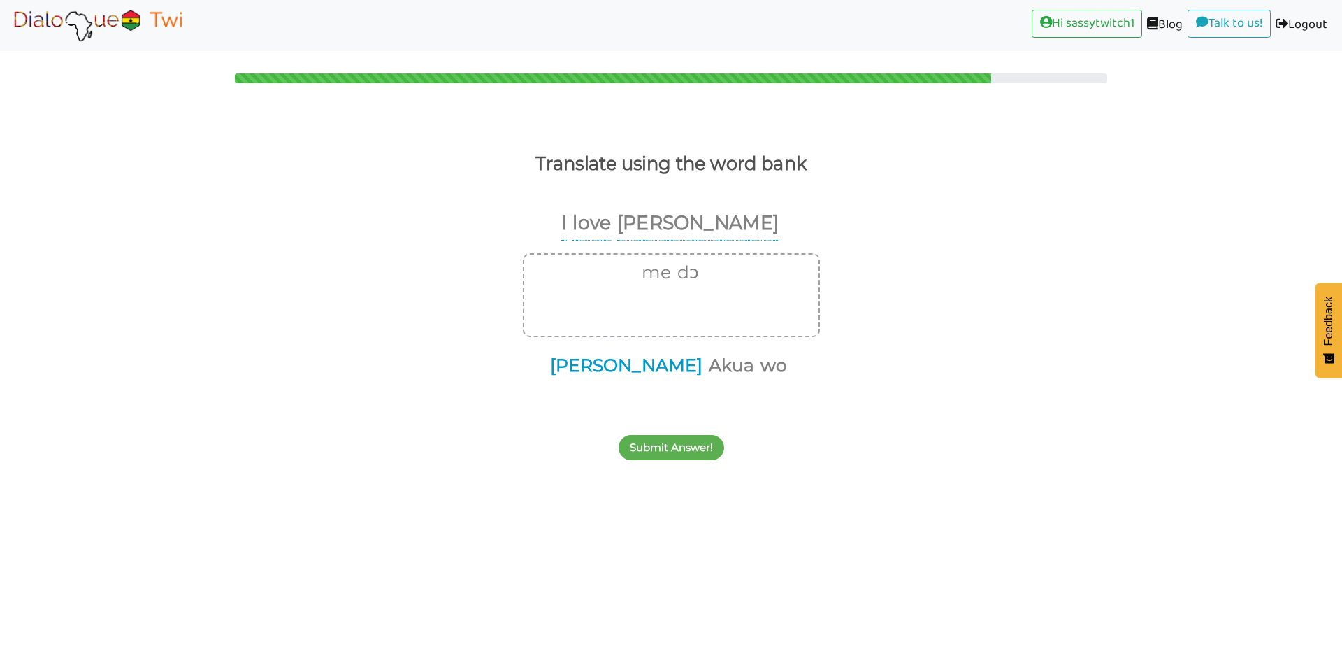
click at [626, 370] on button "[PERSON_NAME]" at bounding box center [623, 365] width 157 height 27
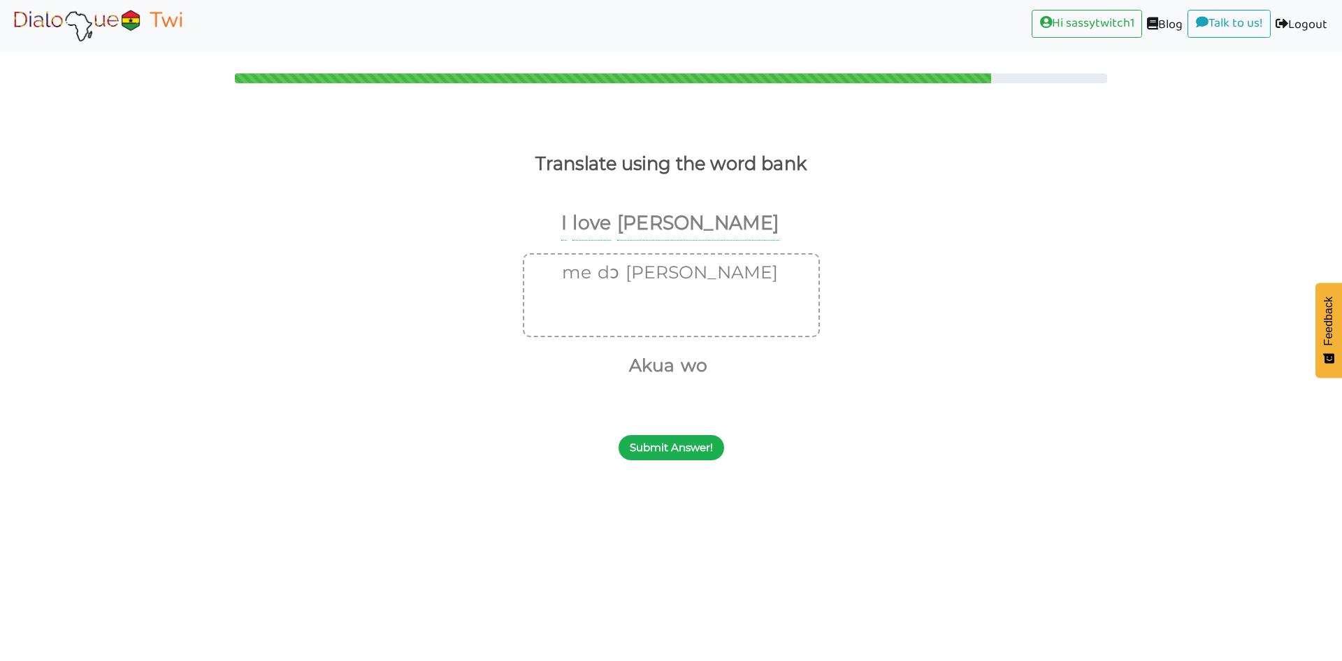
click at [657, 451] on button "Submit Answer!" at bounding box center [672, 447] width 106 height 25
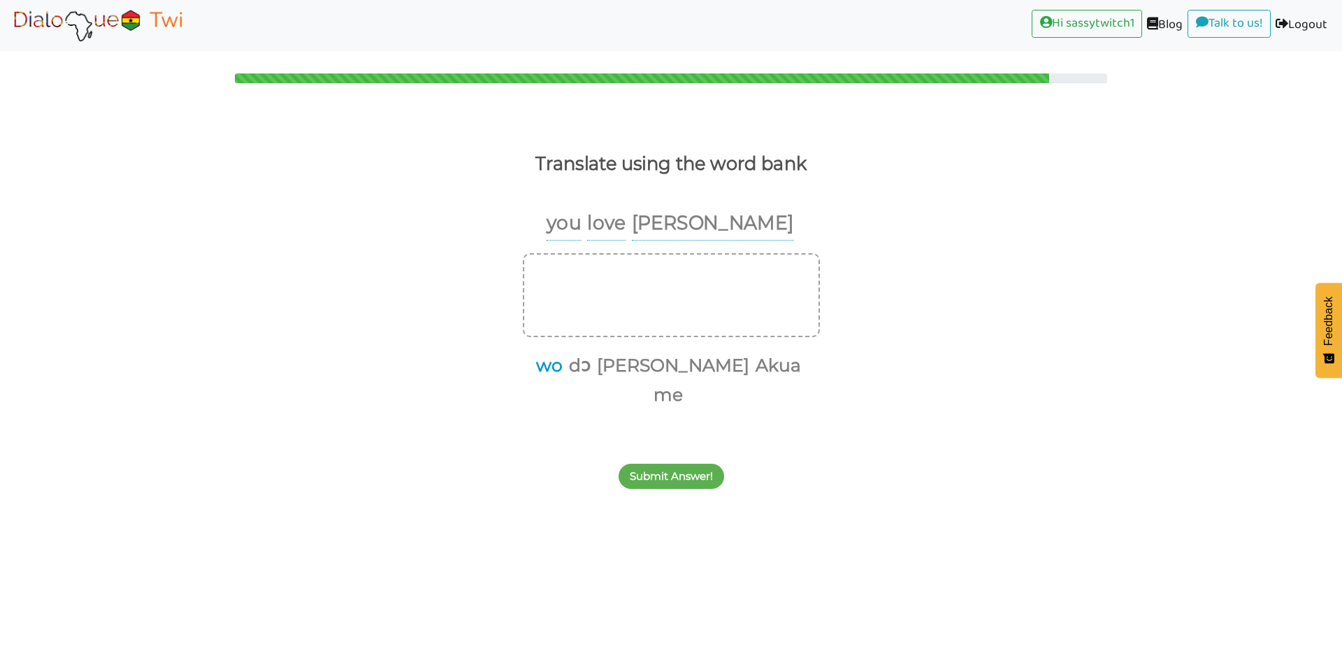
click at [563, 366] on button "wo" at bounding box center [546, 365] width 31 height 27
click at [557, 365] on button "dɔ" at bounding box center [543, 365] width 27 height 27
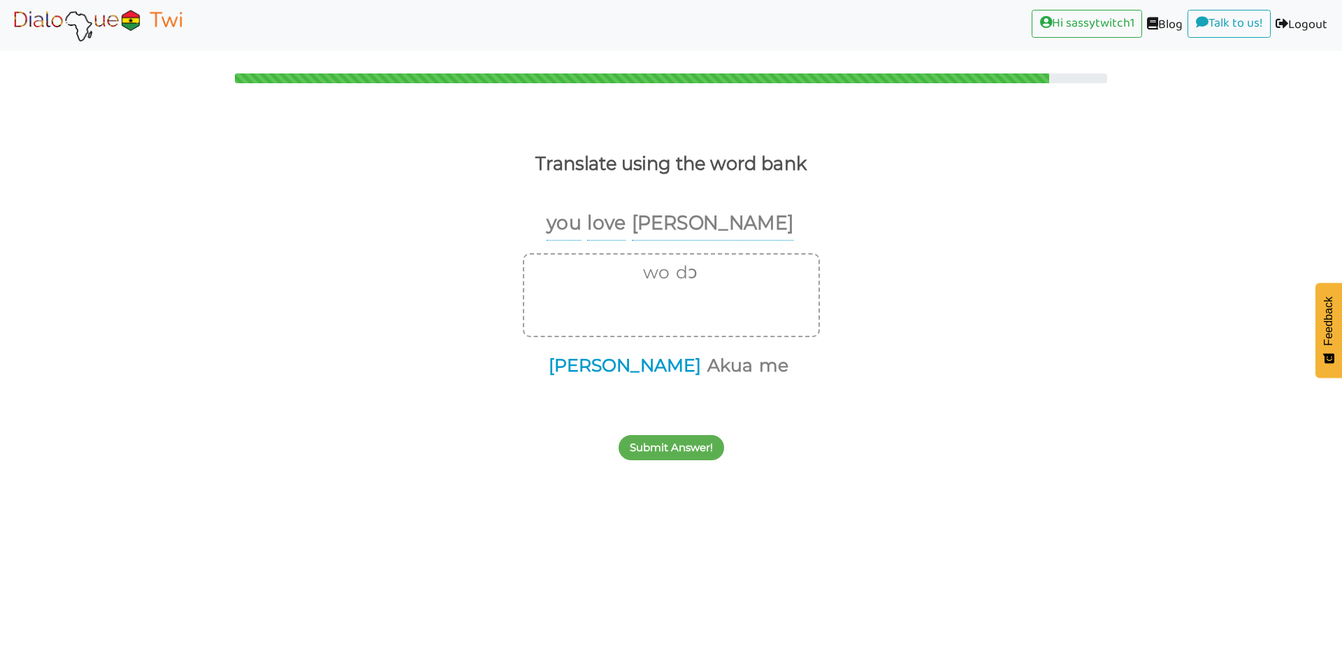
click at [606, 366] on button "[PERSON_NAME]" at bounding box center [622, 365] width 157 height 27
click at [676, 445] on button "Submit Answer!" at bounding box center [672, 447] width 106 height 25
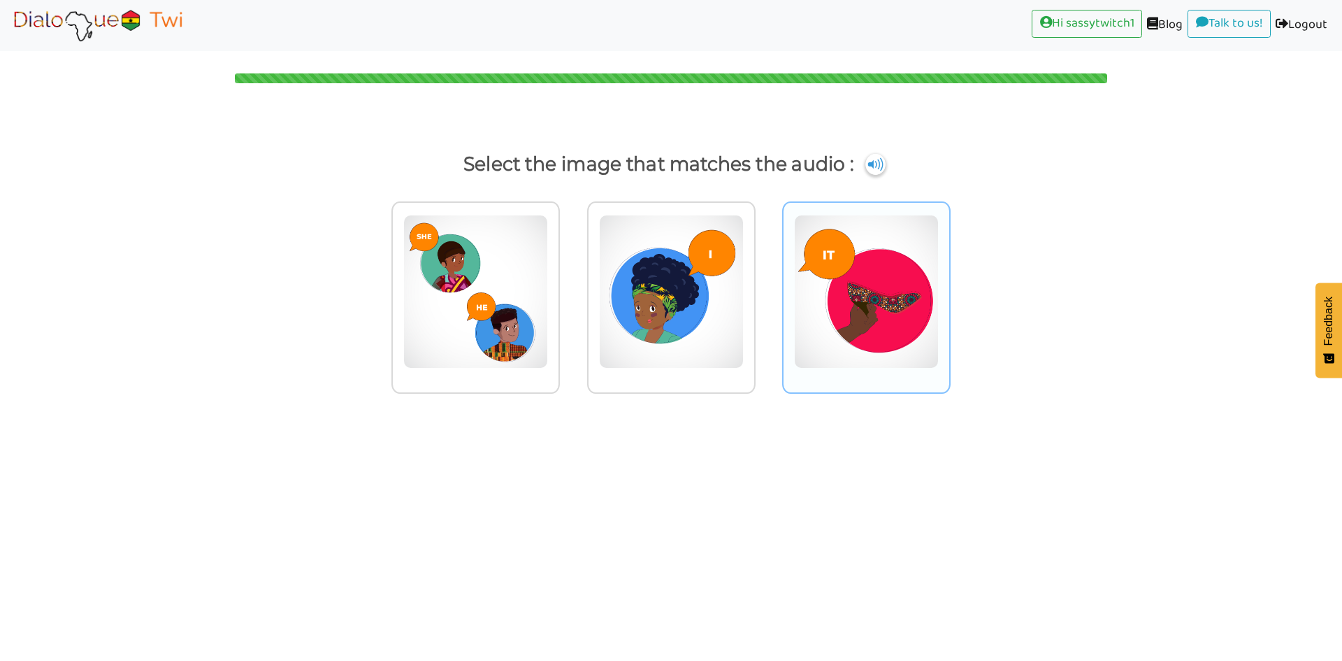
click at [841, 343] on img at bounding box center [866, 292] width 145 height 154
click at [950, 288] on input "radio" at bounding box center [955, 283] width 10 height 10
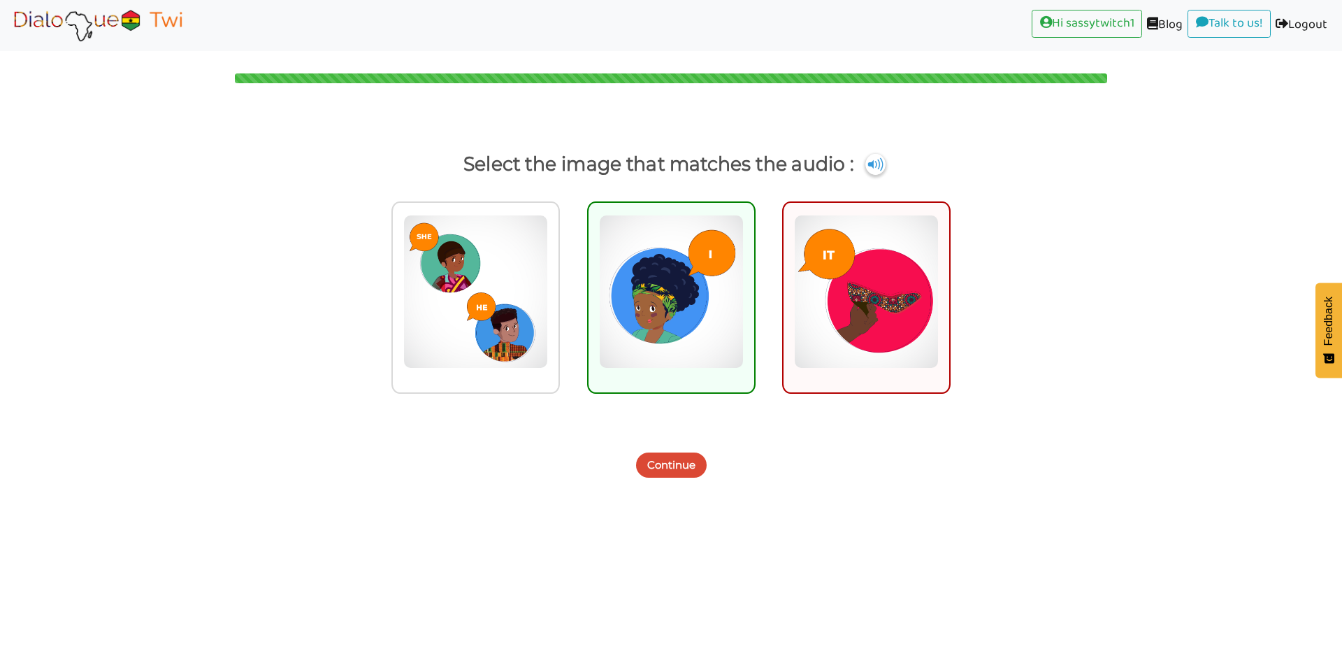
click at [663, 469] on button "Continue" at bounding box center [671, 464] width 71 height 25
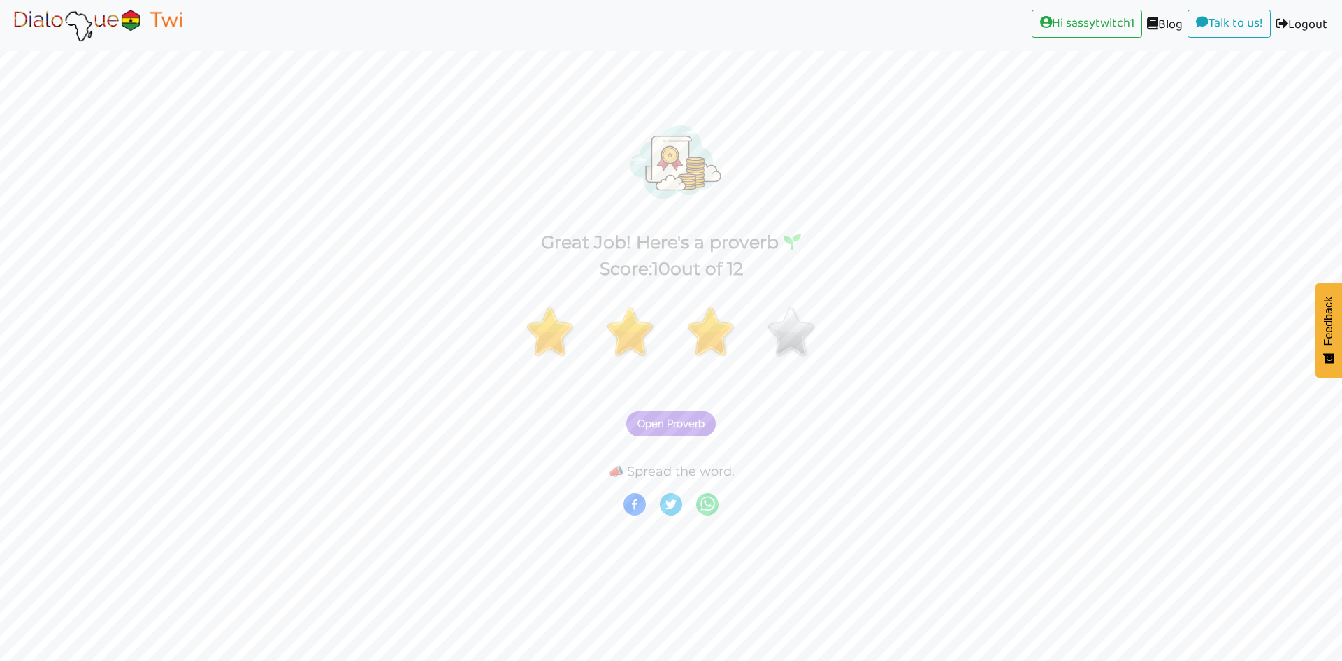
click at [667, 420] on span "Open Proverb" at bounding box center [671, 423] width 67 height 13
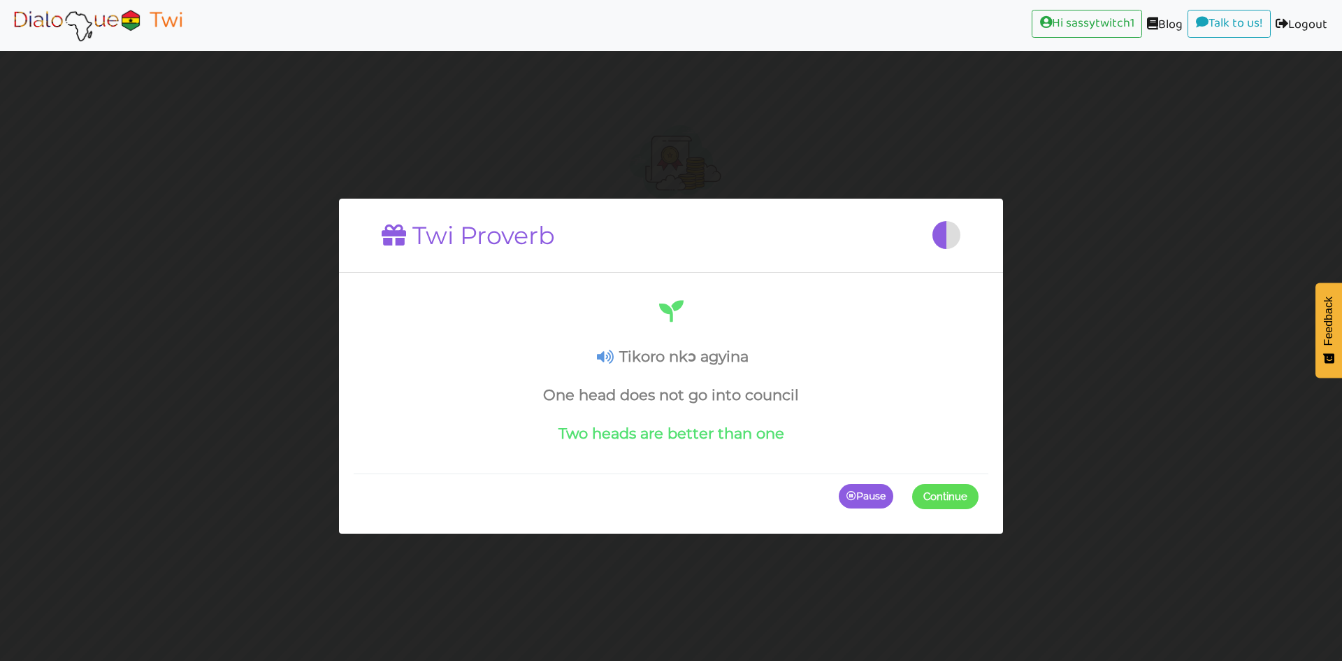
click at [856, 494] on p "Pause" at bounding box center [866, 495] width 55 height 25
click at [601, 354] on icon at bounding box center [605, 357] width 17 height 15
click at [936, 499] on p "Continue" at bounding box center [942, 495] width 73 height 25
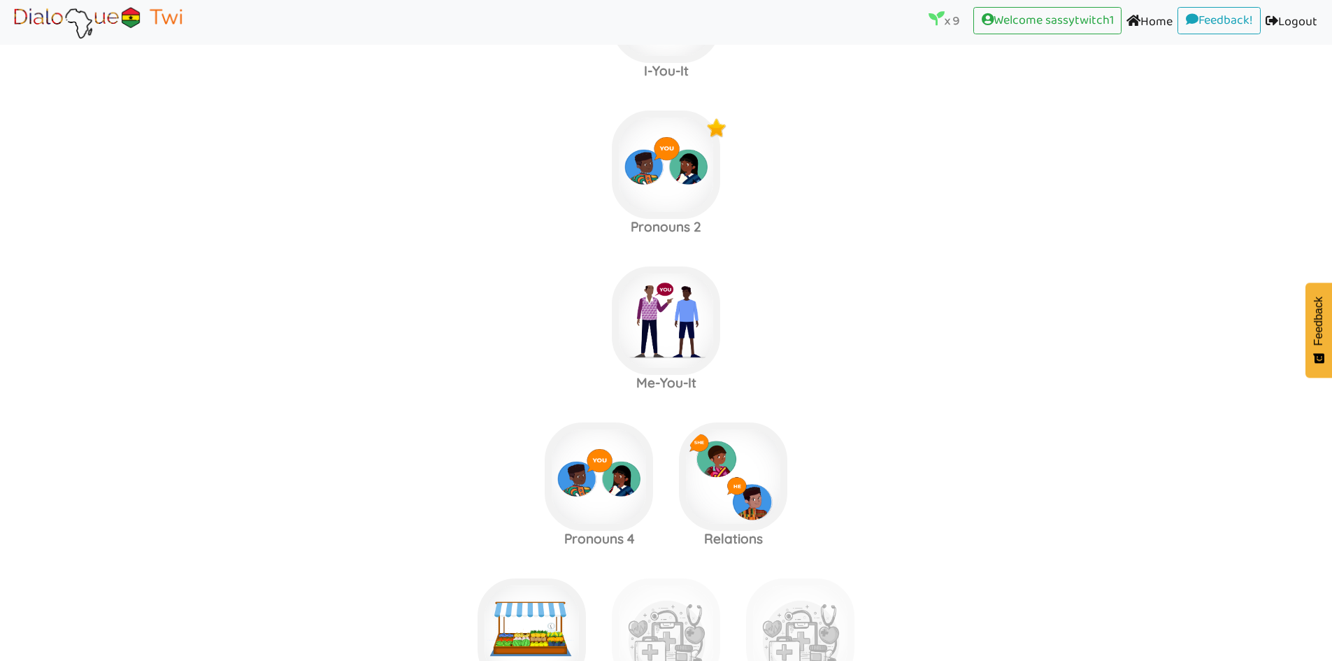
scroll to position [877, 0]
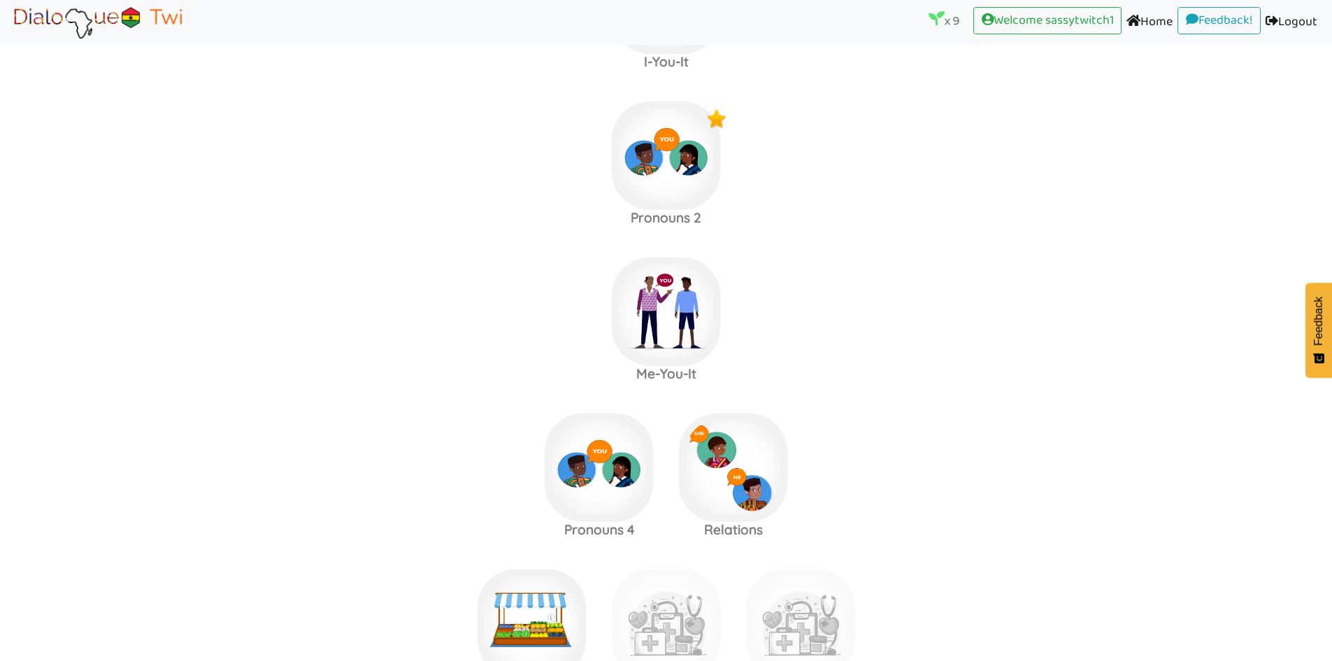
scroll to position [877, 0]
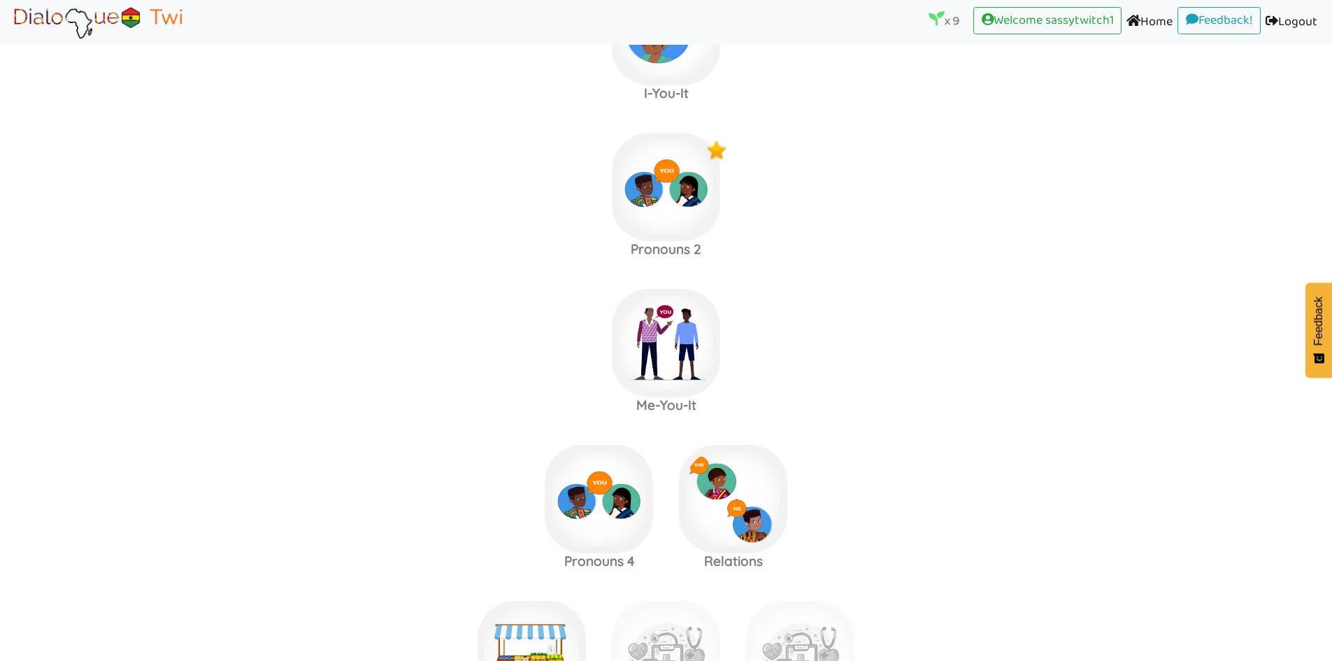
click at [1294, 16] on link "Logout (current)" at bounding box center [1292, 22] width 62 height 31
